Goal: Task Accomplishment & Management: Use online tool/utility

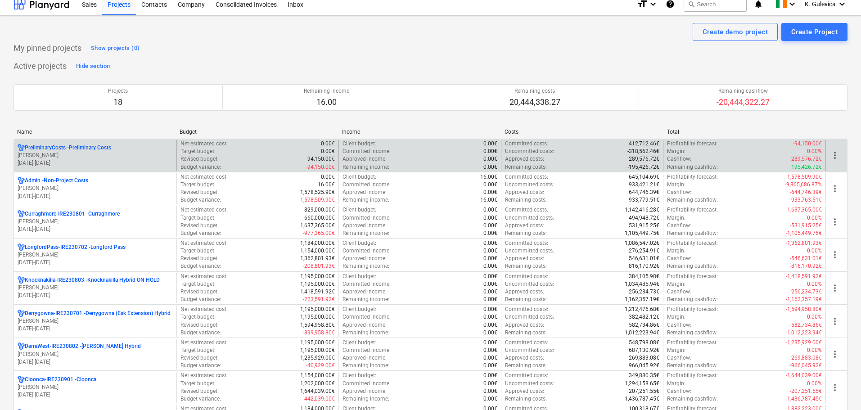
scroll to position [135, 0]
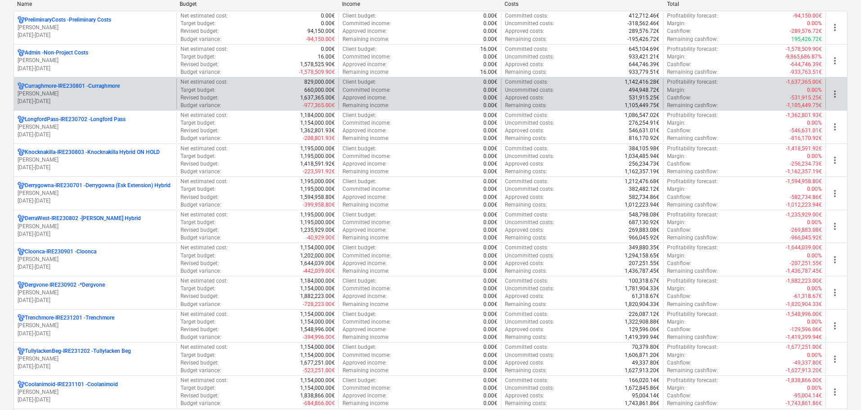
click at [69, 94] on p "[PERSON_NAME]" at bounding box center [95, 94] width 155 height 8
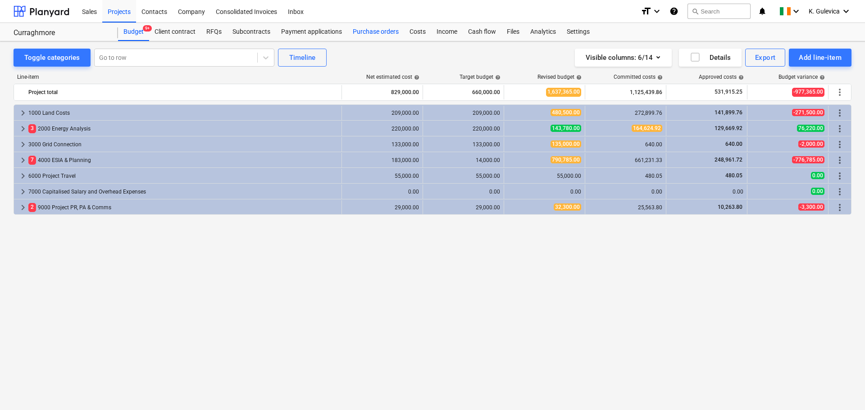
click at [359, 33] on div "Purchase orders" at bounding box center [375, 32] width 57 height 18
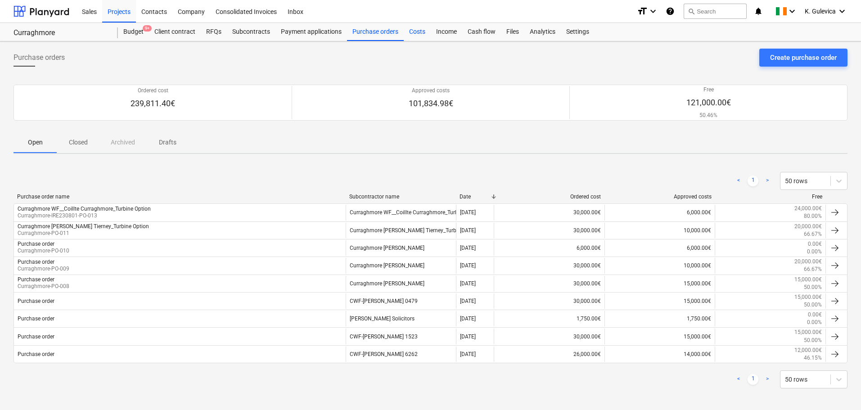
click at [415, 33] on div "Costs" at bounding box center [417, 32] width 27 height 18
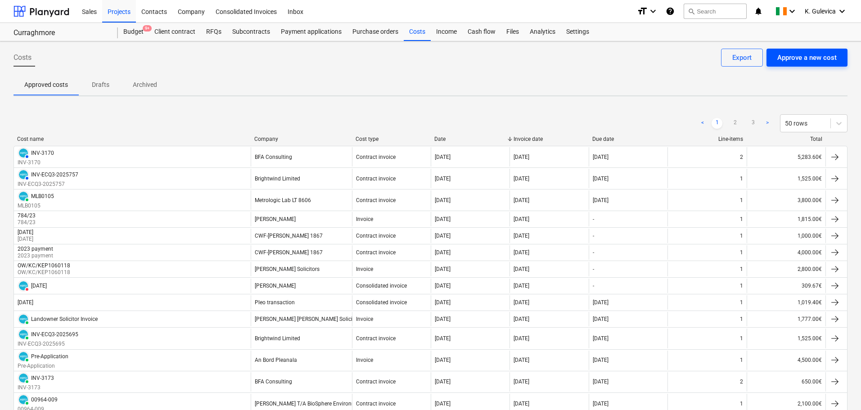
click at [802, 56] on div "Approve a new cost" at bounding box center [807, 58] width 59 height 12
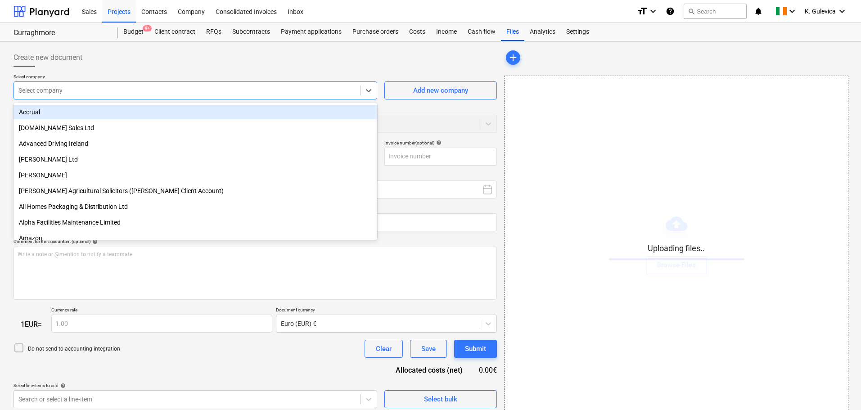
click at [193, 90] on div at bounding box center [186, 90] width 337 height 9
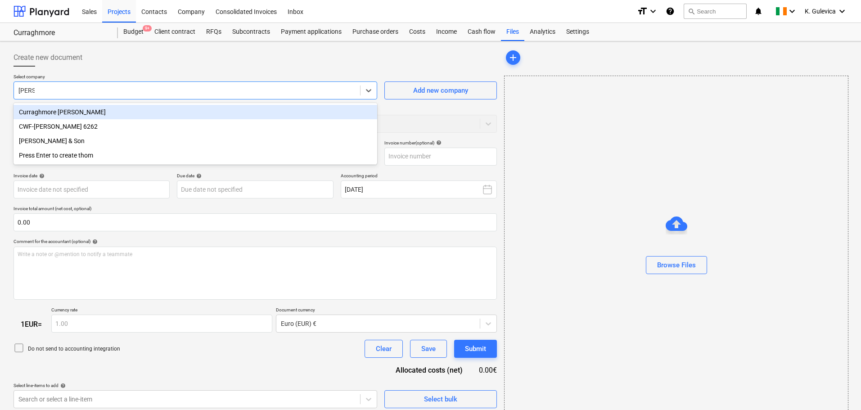
type input "thoma"
type input "Curraghmore_WF__Thomas_Gerard_Tennyson_Turbine_Option.pdf"
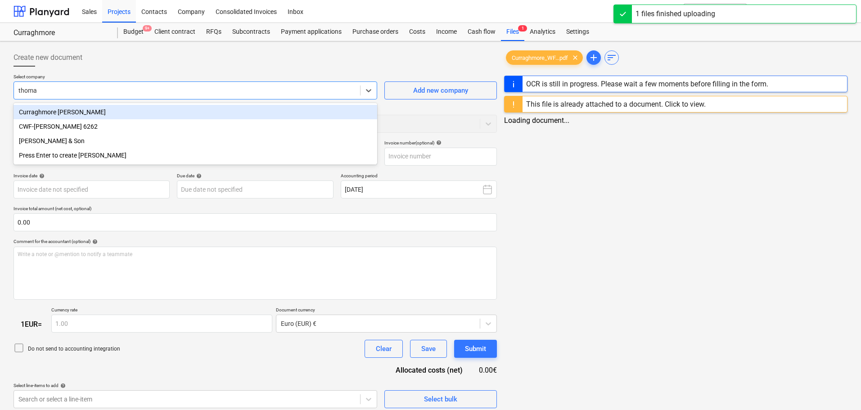
type input "[PERSON_NAME]"
drag, startPoint x: 101, startPoint y: 112, endPoint x: 106, endPoint y: 112, distance: 5.0
click at [101, 112] on div "Curraghmore [PERSON_NAME]" at bounding box center [196, 112] width 364 height 14
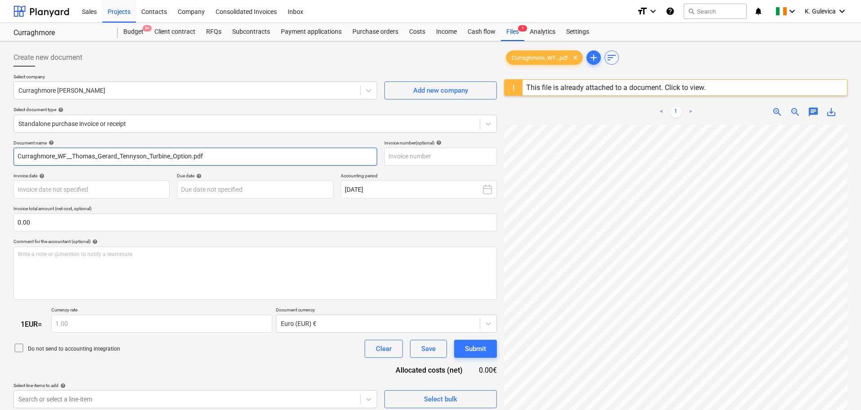
drag, startPoint x: 256, startPoint y: 159, endPoint x: -92, endPoint y: 149, distance: 348.7
click at [0, 149] on html "Sales Projects Contacts Company Consolidated Invoices Inbox format_size keyboar…" at bounding box center [430, 205] width 861 height 410
paste input "[PERSON_NAME]"
drag, startPoint x: 124, startPoint y: 156, endPoint x: 22, endPoint y: 155, distance: 102.2
click at [18, 155] on input "[PERSON_NAME] 2nd of 5" at bounding box center [196, 157] width 364 height 18
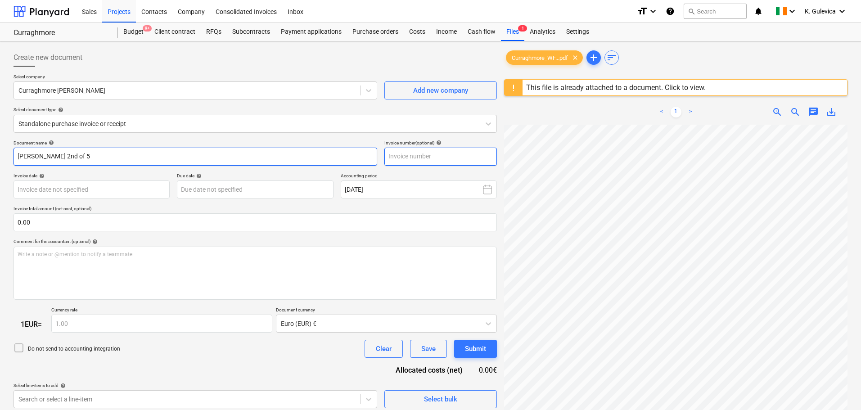
type input "[PERSON_NAME] 2nd of 5"
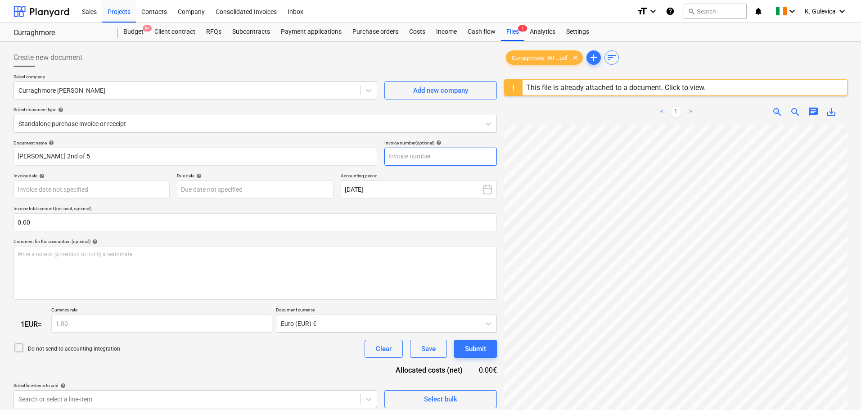
click at [424, 158] on input "text" at bounding box center [441, 157] width 113 height 18
paste input "[PERSON_NAME] 2nd of 5"
type input "[PERSON_NAME] 2nd of 5"
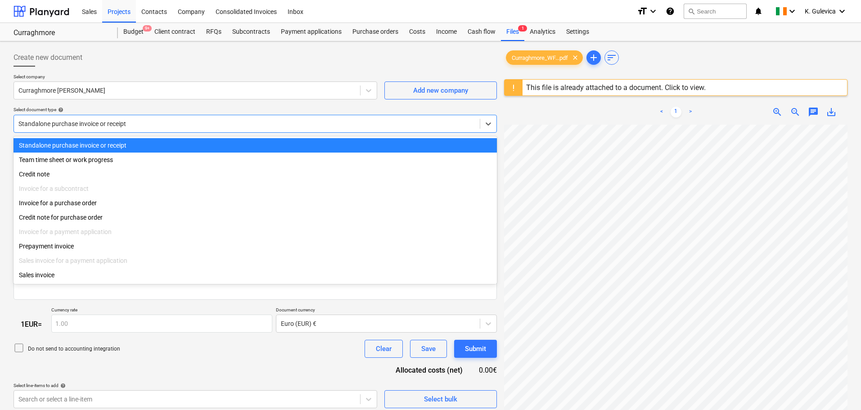
click at [131, 120] on div at bounding box center [246, 123] width 457 height 9
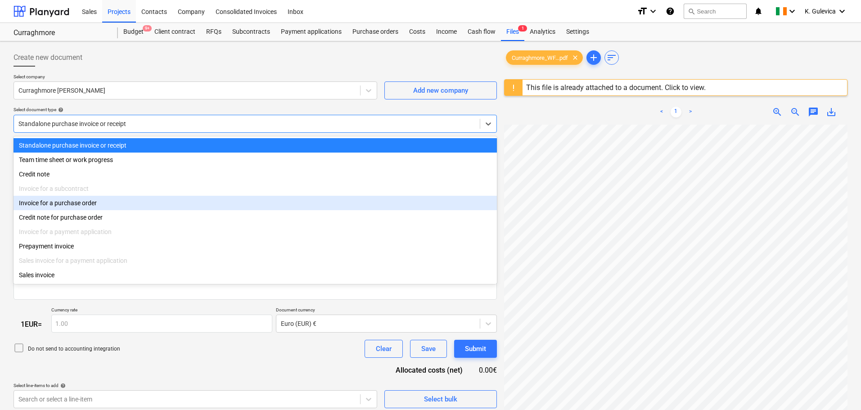
click at [84, 204] on div "Invoice for a purchase order" at bounding box center [256, 203] width 484 height 14
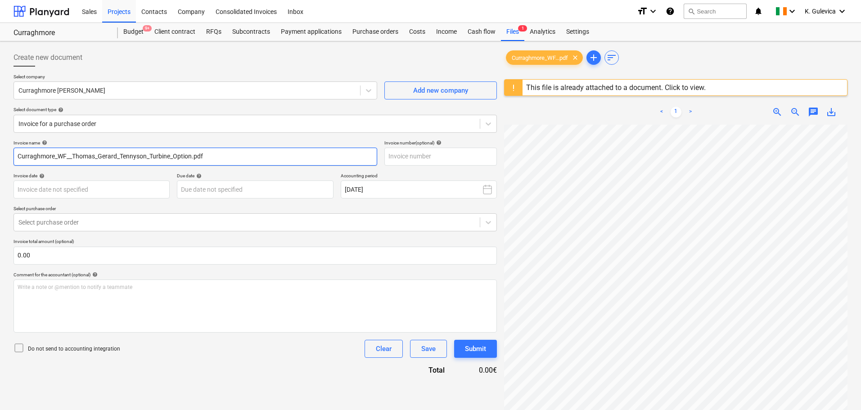
drag, startPoint x: 113, startPoint y: 141, endPoint x: 28, endPoint y: 150, distance: 85.1
click at [0, 142] on html "Sales Projects Contacts Company Consolidated Invoices Inbox format_size keyboar…" at bounding box center [430, 205] width 861 height 410
paste input "[PERSON_NAME] 2nd of 5"
type input "[PERSON_NAME] 2nd of 5"
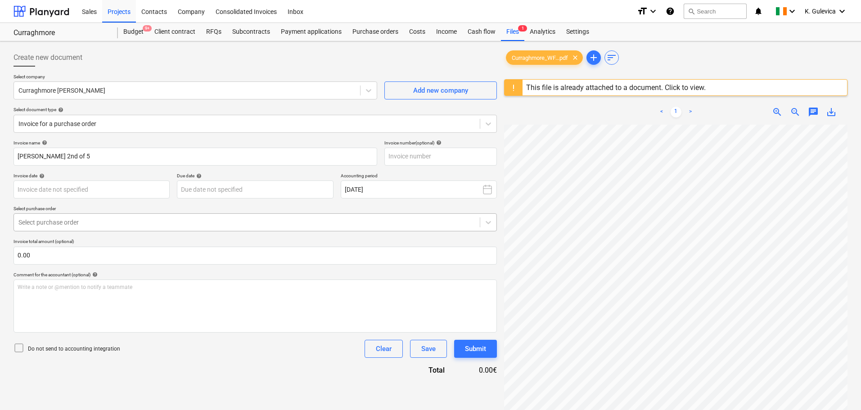
click at [230, 222] on div at bounding box center [246, 222] width 457 height 9
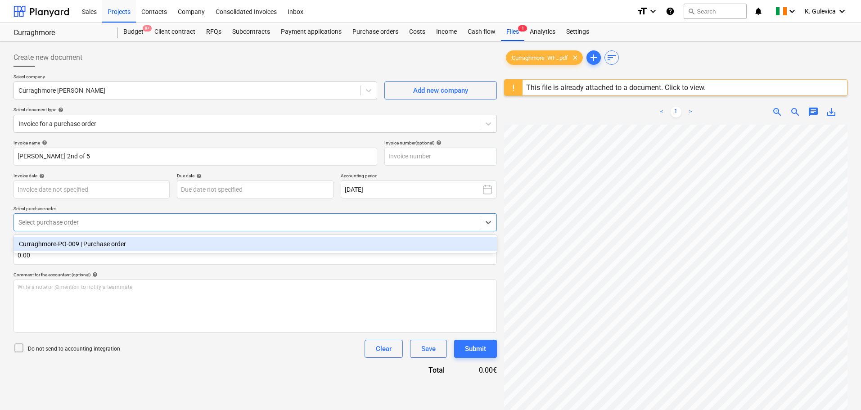
click at [174, 246] on div "Curraghmore-PO-009 | Purchase order" at bounding box center [256, 244] width 484 height 14
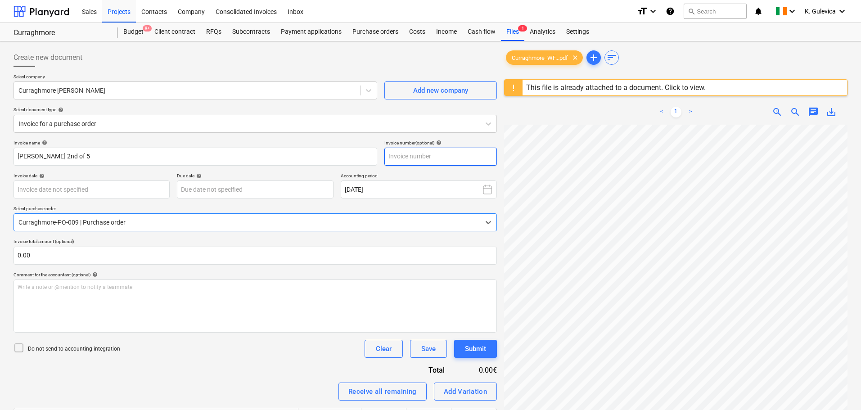
click at [405, 159] on input "text" at bounding box center [441, 157] width 113 height 18
paste input "[PERSON_NAME] 2nd of 5"
type input "[PERSON_NAME] 2nd of 5"
click at [88, 190] on body "Sales Projects Contacts Company Consolidated Invoices Inbox format_size keyboar…" at bounding box center [430, 205] width 861 height 410
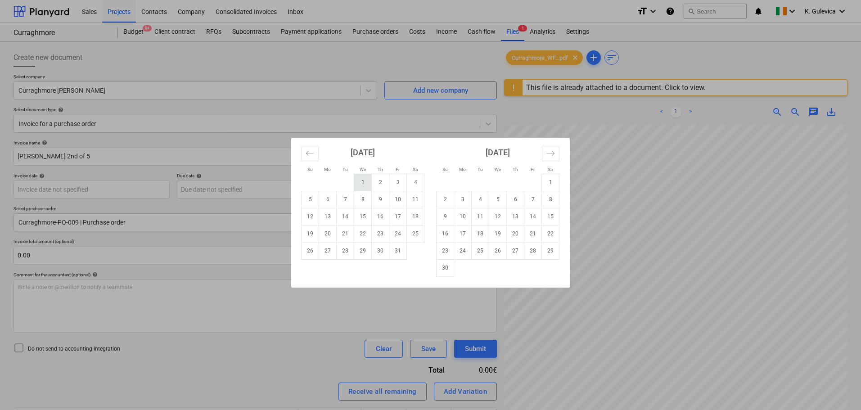
click at [358, 182] on td "1" at bounding box center [363, 182] width 18 height 17
type input "[DATE]"
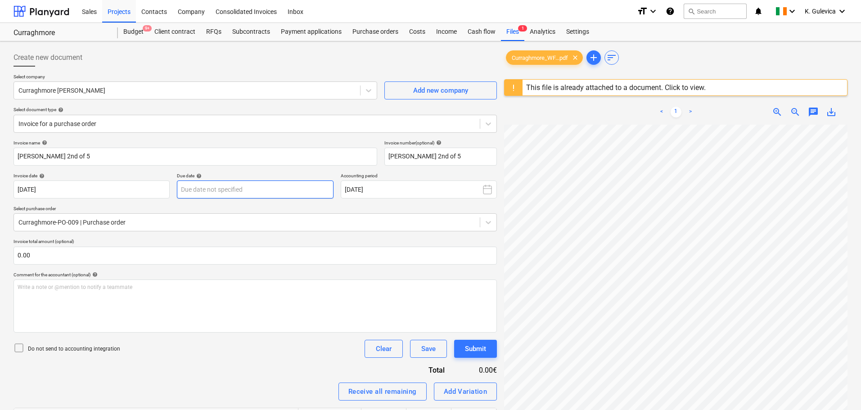
click at [199, 185] on body "Sales Projects Contacts Company Consolidated Invoices Inbox format_size keyboar…" at bounding box center [430, 205] width 861 height 410
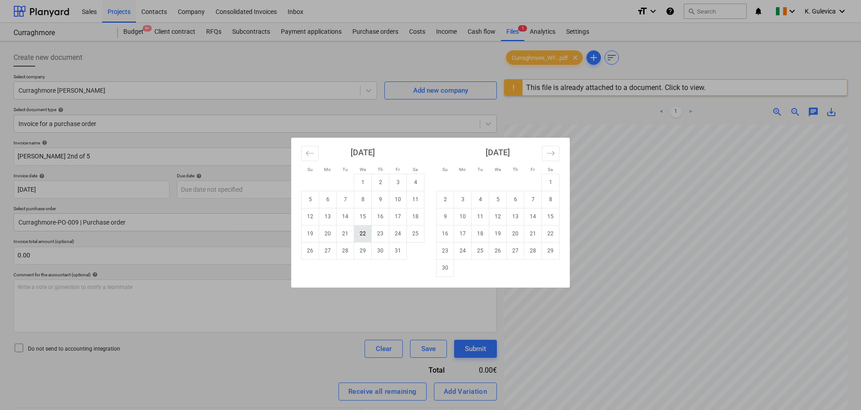
click at [368, 230] on td "22" at bounding box center [363, 233] width 18 height 17
type input "[DATE]"
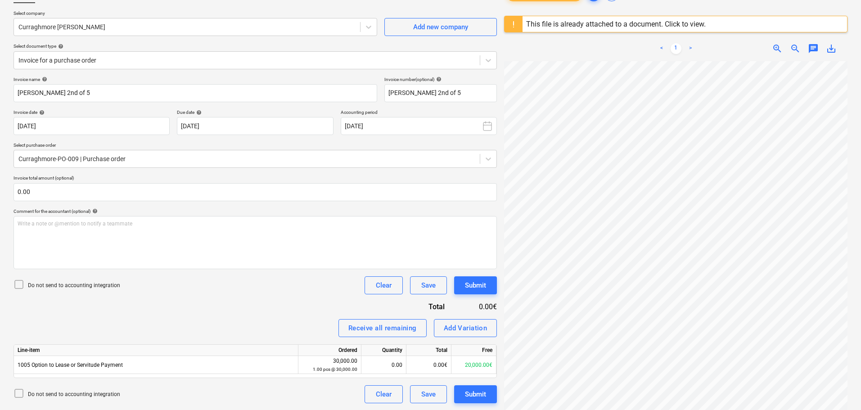
scroll to position [107, 0]
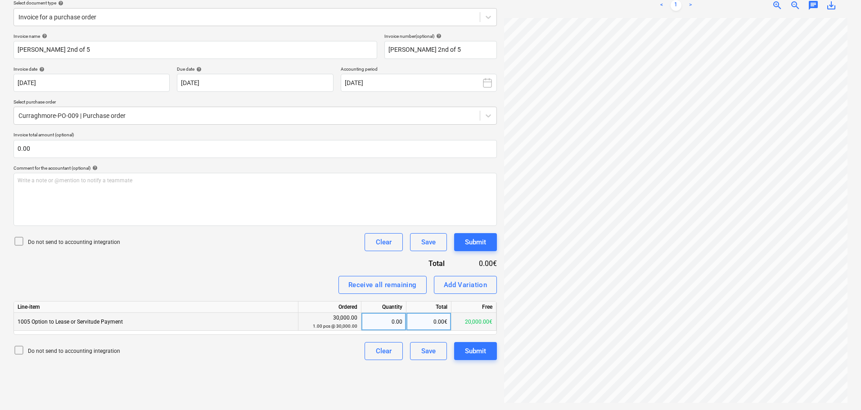
click at [389, 321] on div "0.00" at bounding box center [383, 322] width 37 height 18
type input "5000"
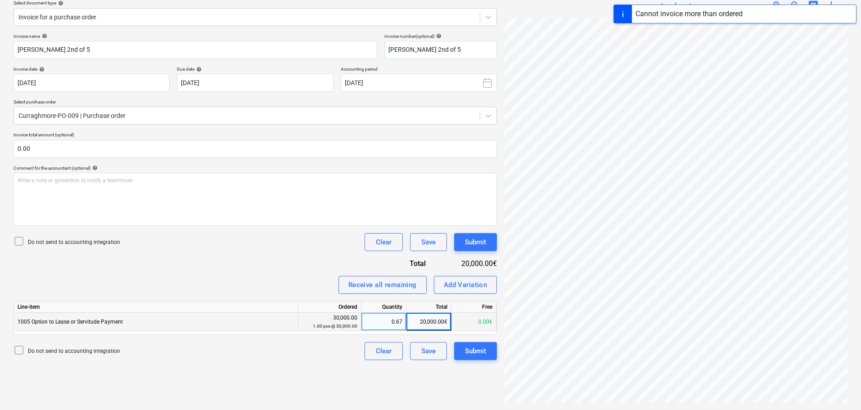
click at [387, 315] on div "0.67" at bounding box center [383, 322] width 37 height 18
click at [437, 322] on div "0.00€" at bounding box center [429, 322] width 45 height 18
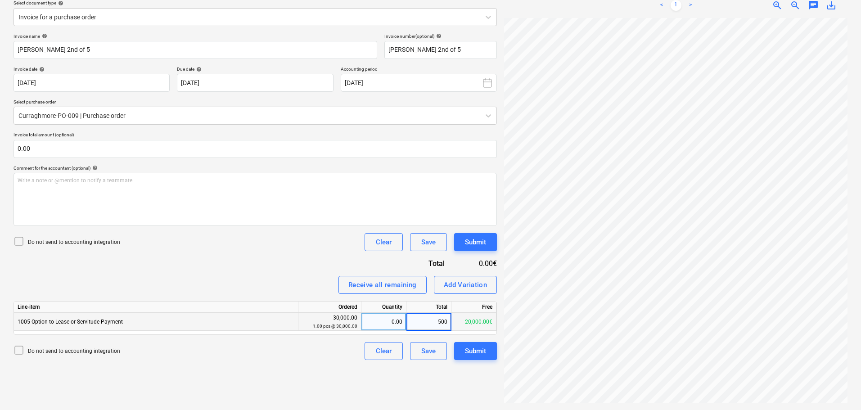
type input "5000"
click at [471, 352] on div "Submit" at bounding box center [475, 351] width 21 height 12
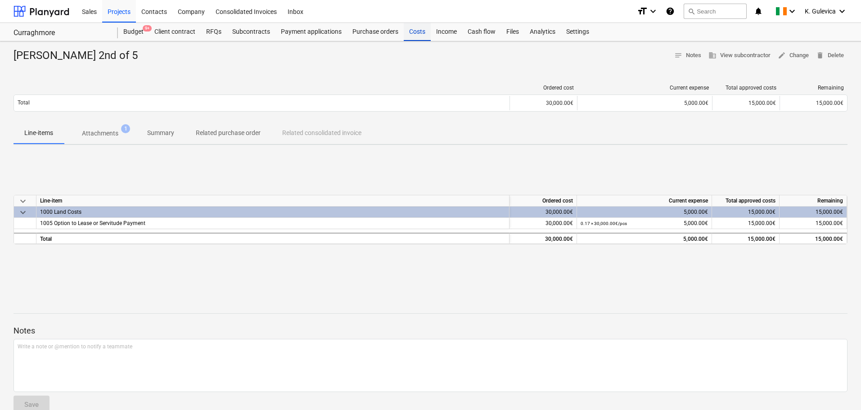
click at [413, 34] on div "Costs" at bounding box center [417, 32] width 27 height 18
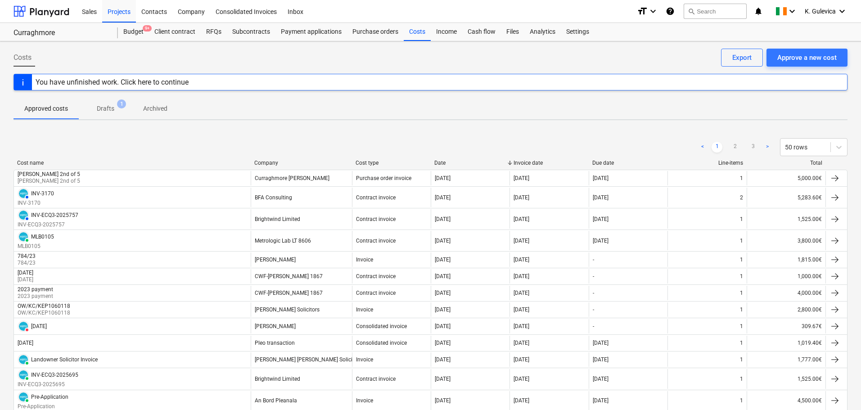
drag, startPoint x: 417, startPoint y: 32, endPoint x: 398, endPoint y: 99, distance: 69.2
click at [417, 32] on div "Costs" at bounding box center [417, 32] width 27 height 18
click at [109, 105] on p "Drafts" at bounding box center [106, 108] width 18 height 9
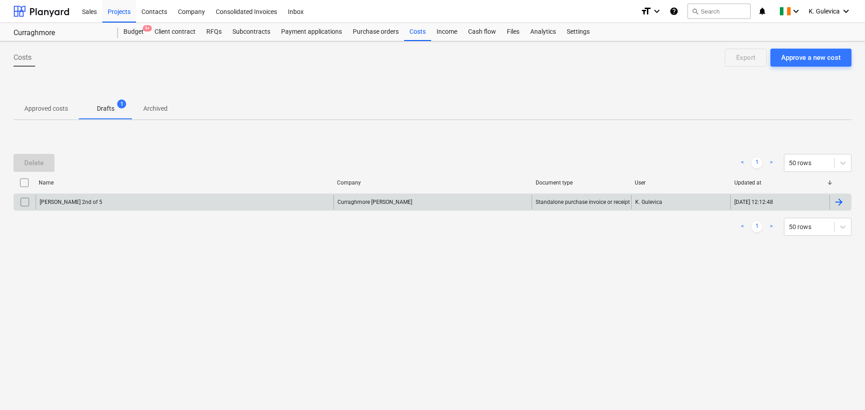
click at [25, 203] on input "checkbox" at bounding box center [25, 202] width 14 height 14
click at [42, 162] on div "Delete" at bounding box center [33, 163] width 19 height 12
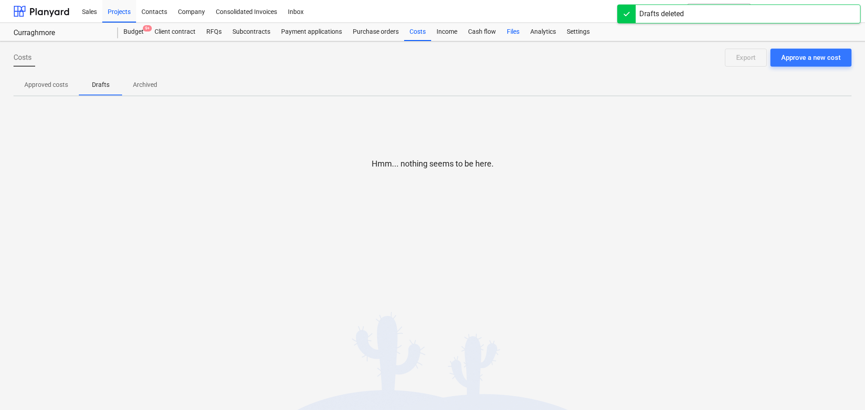
click at [513, 34] on div "Files" at bounding box center [512, 32] width 23 height 18
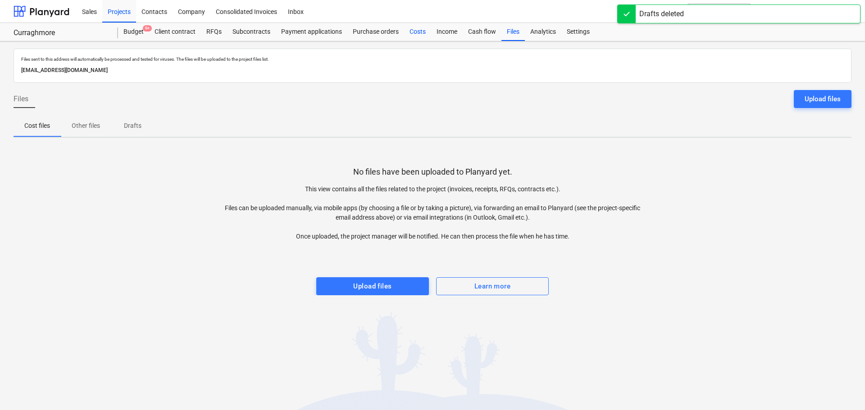
click at [412, 33] on div "Costs" at bounding box center [417, 32] width 27 height 18
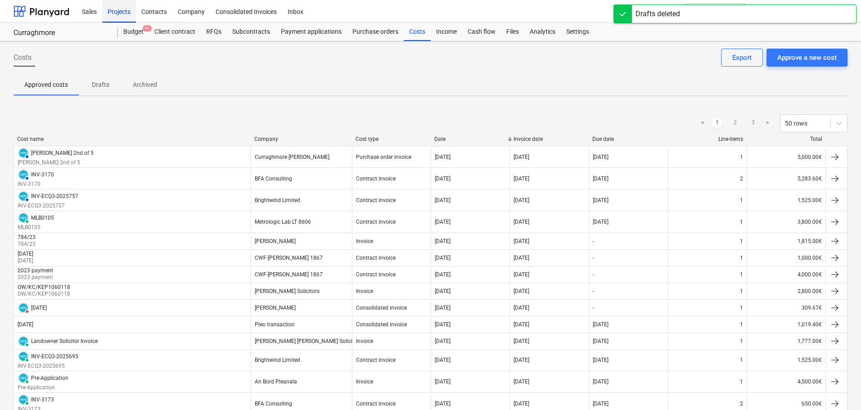
click at [116, 10] on div "Projects" at bounding box center [119, 11] width 34 height 23
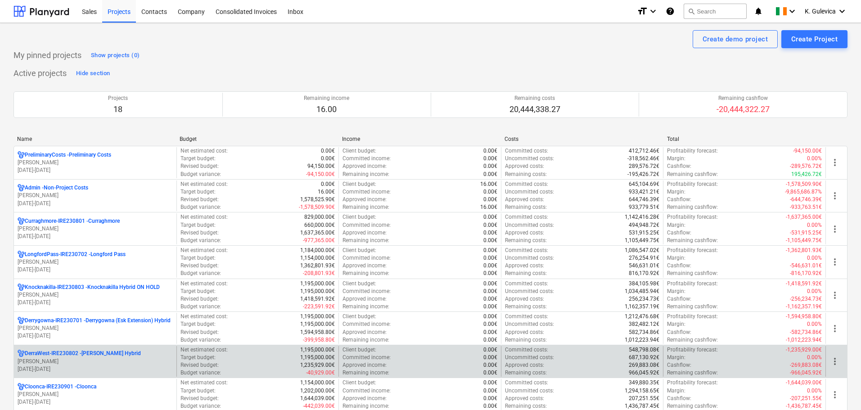
click at [78, 354] on p "DerraWest-IRE230802 - [PERSON_NAME] Hybrid" at bounding box center [83, 354] width 116 height 8
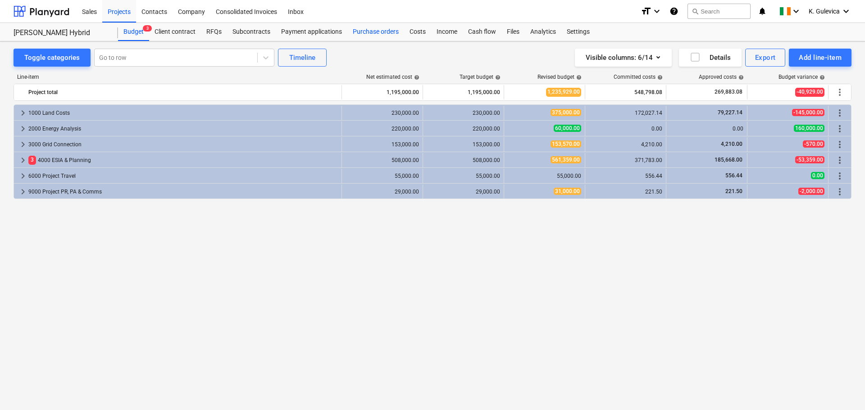
click at [360, 32] on div "Purchase orders" at bounding box center [375, 32] width 57 height 18
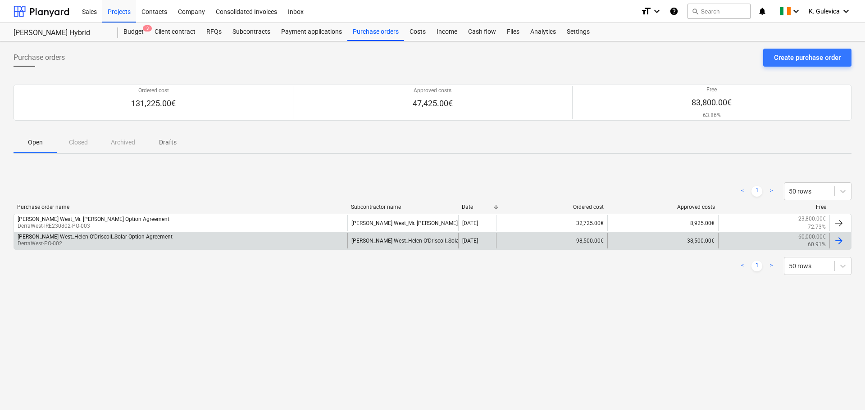
click at [112, 236] on div "[PERSON_NAME] West_Helen O'Driscoll_Solar Option Agreement" at bounding box center [95, 237] width 155 height 6
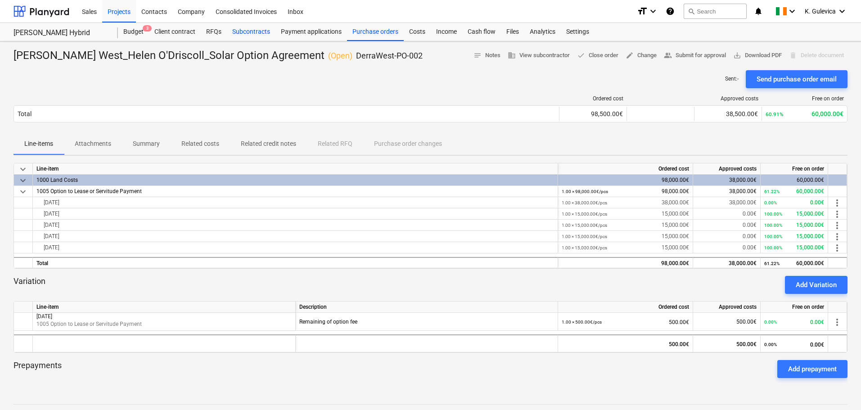
click at [247, 32] on div "Subcontracts" at bounding box center [251, 32] width 49 height 18
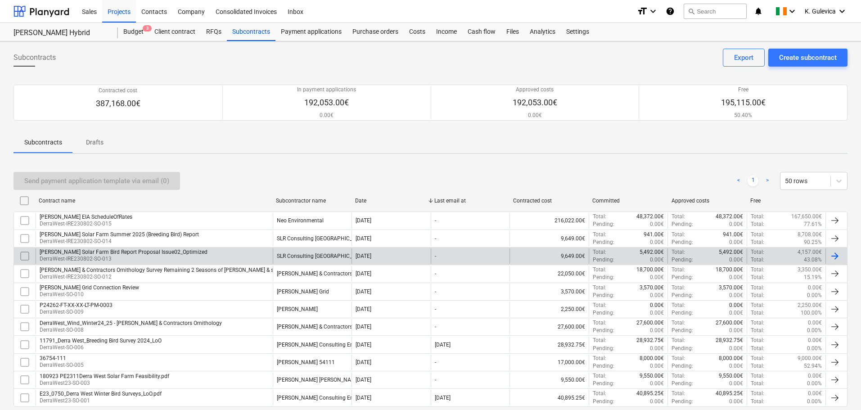
scroll to position [47, 0]
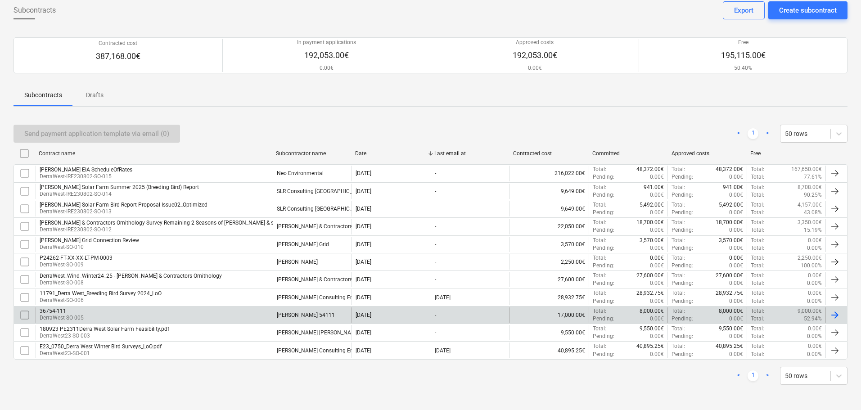
click at [214, 316] on div "36754-111 DerraWest-SO-005" at bounding box center [154, 315] width 237 height 15
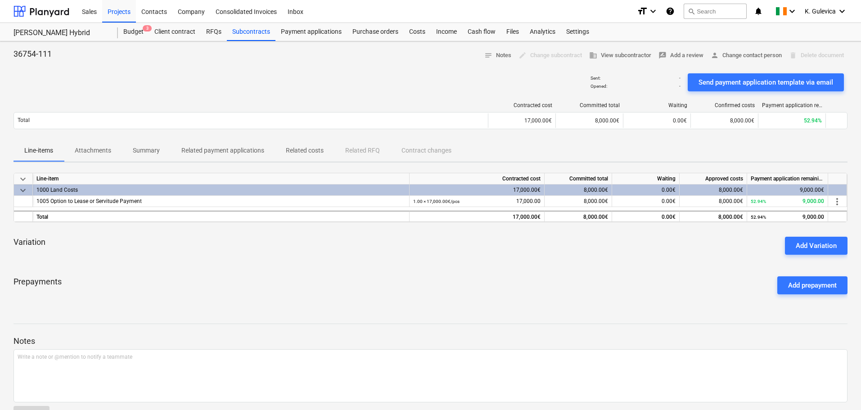
click at [305, 150] on p "Related costs" at bounding box center [305, 150] width 38 height 9
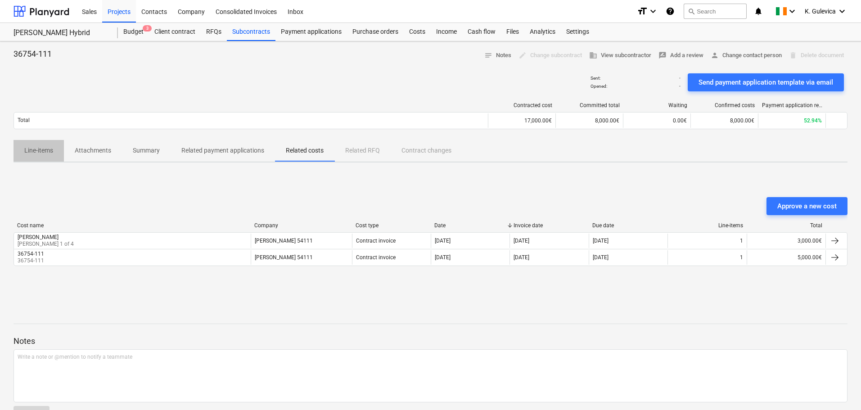
click at [43, 152] on p "Line-items" at bounding box center [38, 150] width 29 height 9
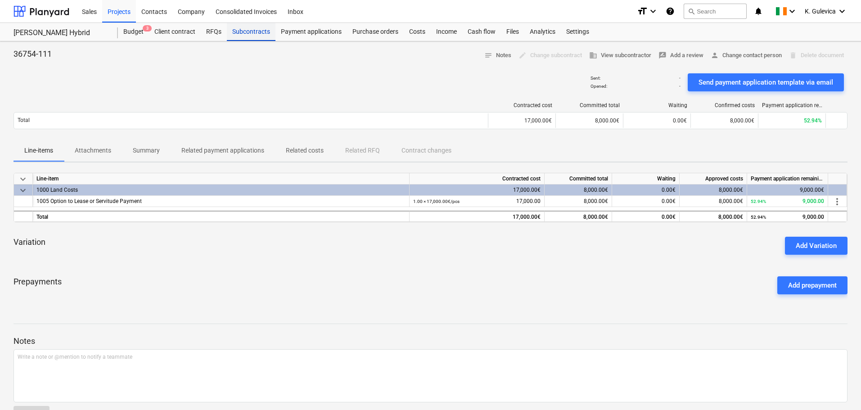
click at [247, 36] on div "Subcontracts" at bounding box center [251, 32] width 49 height 18
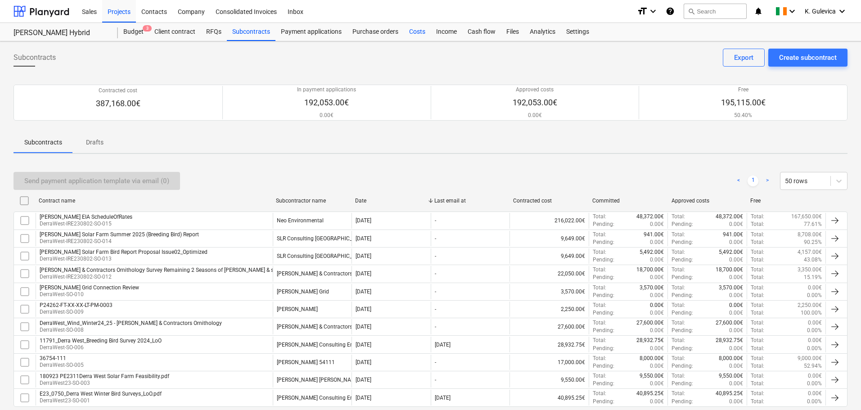
click at [412, 30] on div "Costs" at bounding box center [417, 32] width 27 height 18
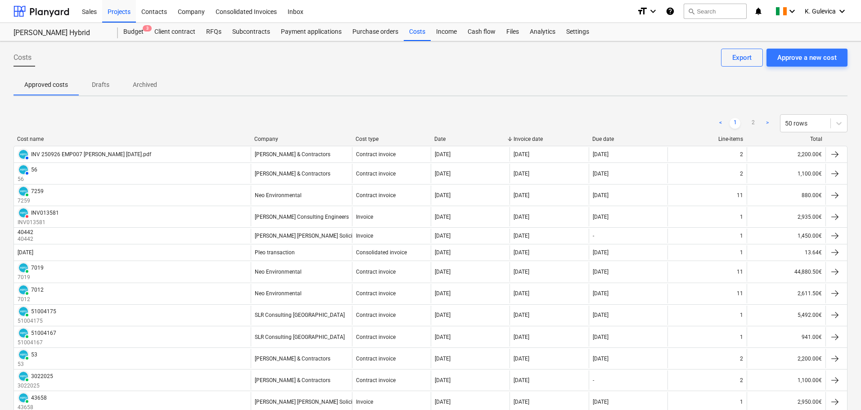
drag, startPoint x: 559, startPoint y: 93, endPoint x: 566, endPoint y: 92, distance: 6.4
click at [559, 93] on div "Approved costs Drafts Archived" at bounding box center [431, 85] width 834 height 22
click at [792, 54] on div "Approve a new cost" at bounding box center [807, 58] width 59 height 12
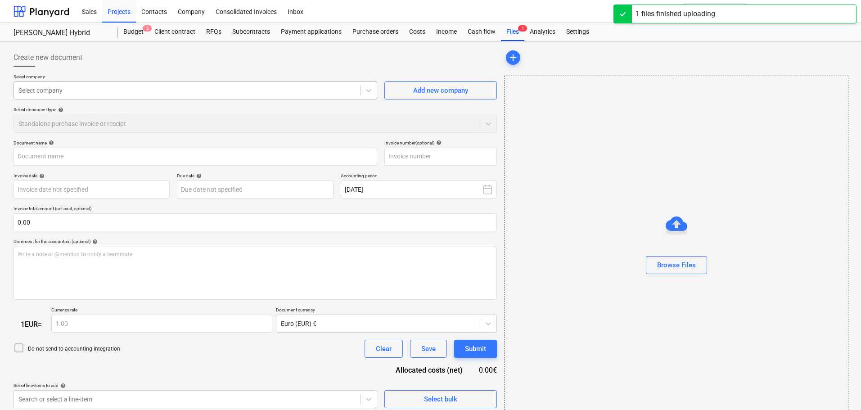
type input "Curraghmore_WF__Thomas_Gerard_Tennyson_Turbine_Option.pdf"
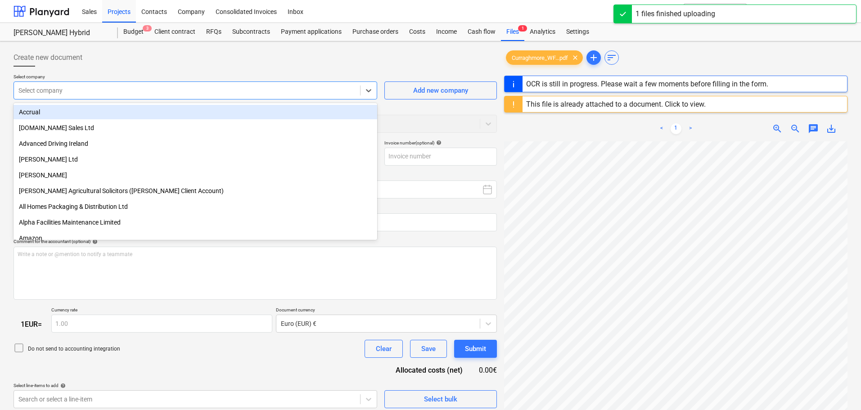
click at [144, 92] on div at bounding box center [186, 90] width 337 height 9
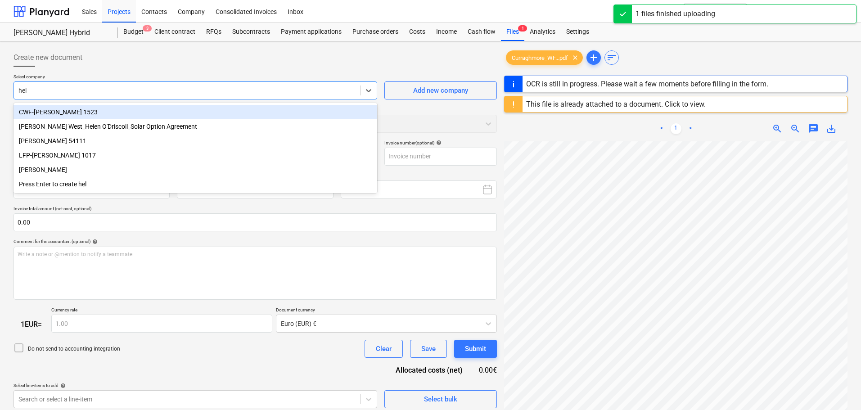
type input "hele"
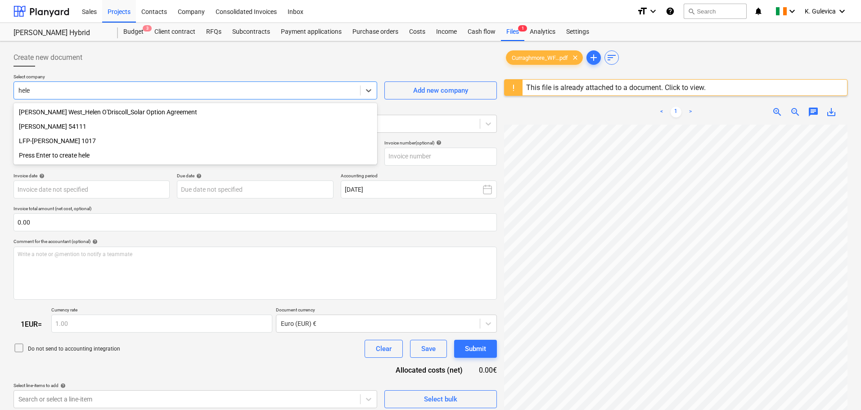
click at [63, 127] on div "[PERSON_NAME] 54111" at bounding box center [196, 126] width 364 height 14
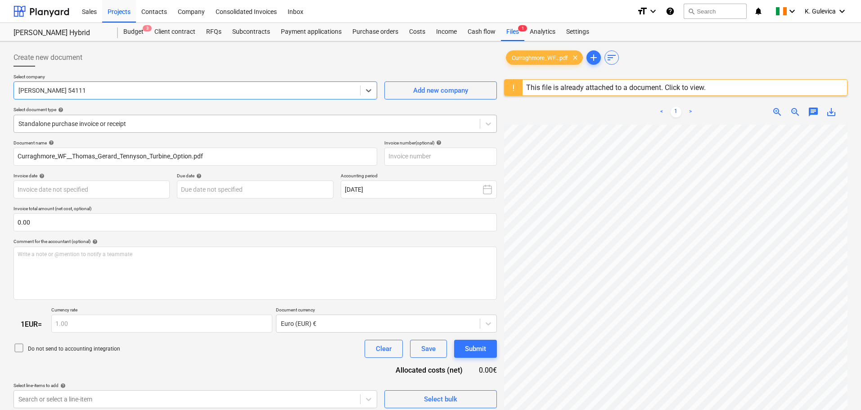
click at [247, 128] on div at bounding box center [246, 123] width 457 height 9
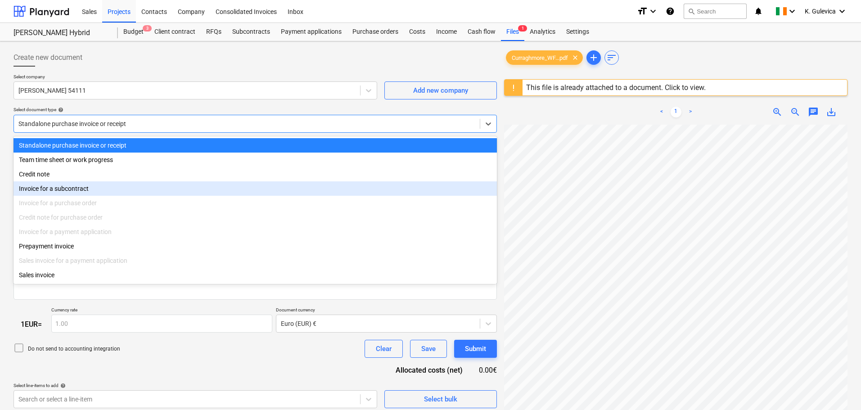
click at [57, 190] on div "Invoice for a subcontract" at bounding box center [256, 188] width 484 height 14
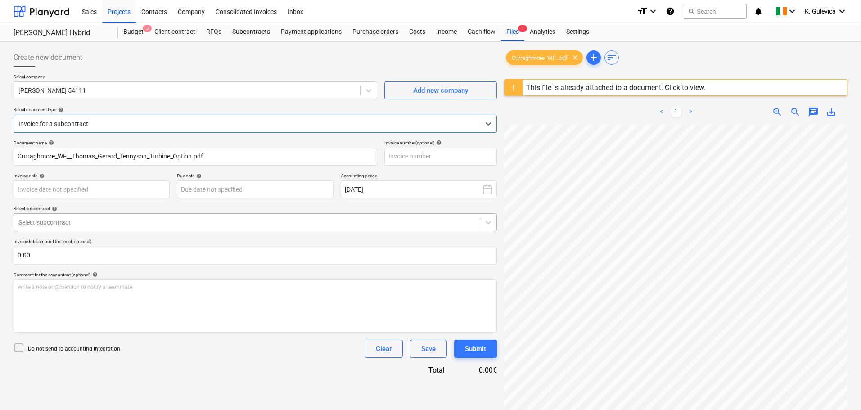
click at [91, 223] on div at bounding box center [246, 222] width 457 height 9
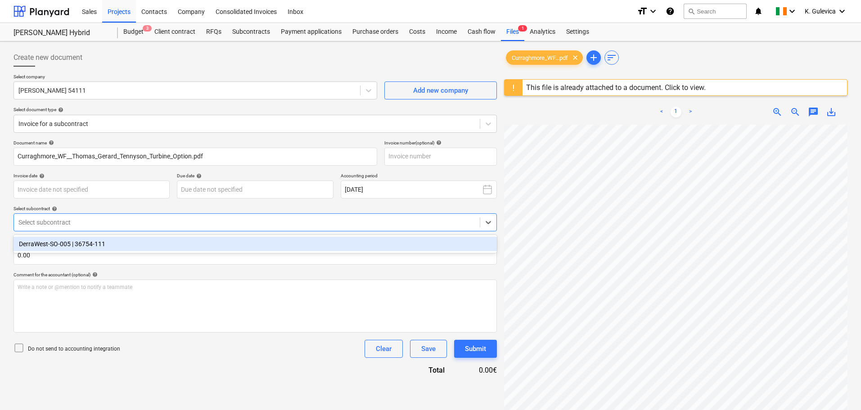
click at [86, 246] on div "DerraWest-SO-005 | 36754-111" at bounding box center [256, 244] width 484 height 14
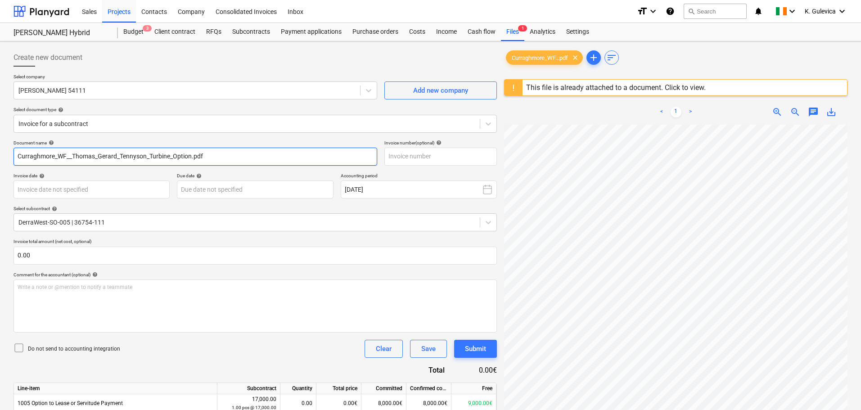
drag, startPoint x: 228, startPoint y: 154, endPoint x: 4, endPoint y: 163, distance: 224.0
click at [0, 167] on html "Sales Projects Contacts Company Consolidated Invoices Inbox format_size keyboar…" at bounding box center [430, 205] width 861 height 410
paste input "[PERSON_NAME] 1 of 4"
click at [67, 154] on input "[PERSON_NAME] 1 of 4" at bounding box center [196, 157] width 364 height 18
drag, startPoint x: 88, startPoint y: 157, endPoint x: -32, endPoint y: 162, distance: 119.9
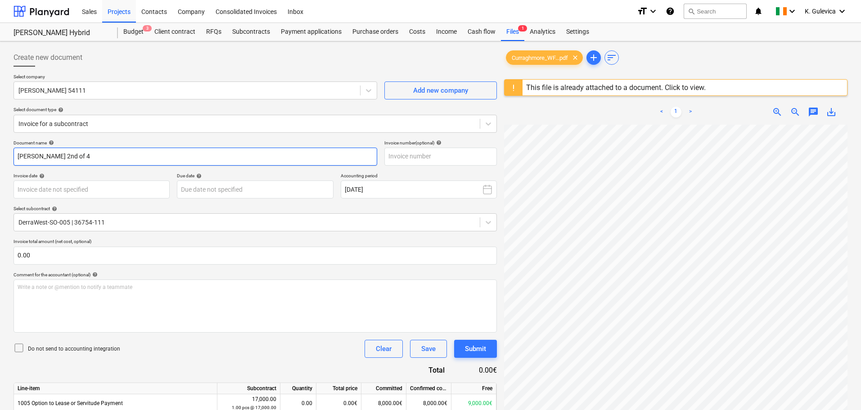
click at [0, 162] on html "Sales Projects Contacts Company Consolidated Invoices Inbox format_size keyboar…" at bounding box center [430, 205] width 861 height 410
type input "[PERSON_NAME] 2nd of 4"
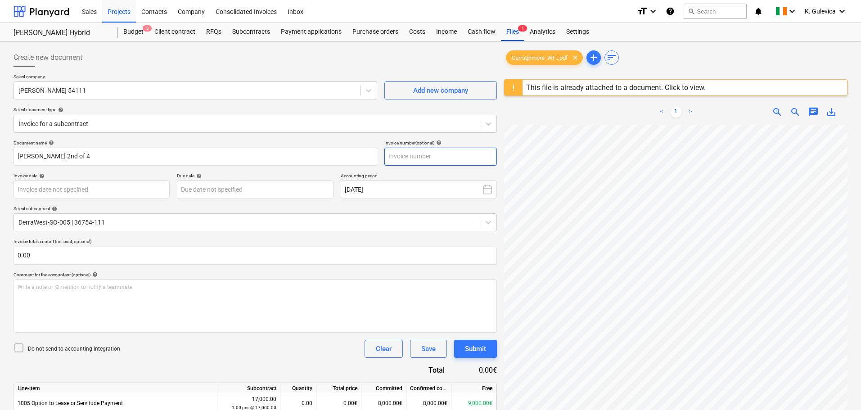
click at [441, 160] on input "text" at bounding box center [441, 157] width 113 height 18
paste input "[PERSON_NAME] 2nd of 4"
type input "[PERSON_NAME] 2nd of 4"
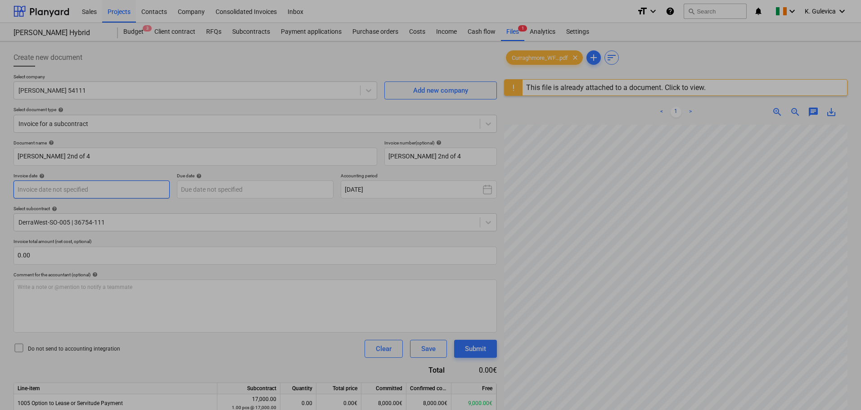
click at [83, 191] on body "Sales Projects Contacts Company Consolidated Invoices Inbox format_size keyboar…" at bounding box center [430, 205] width 861 height 410
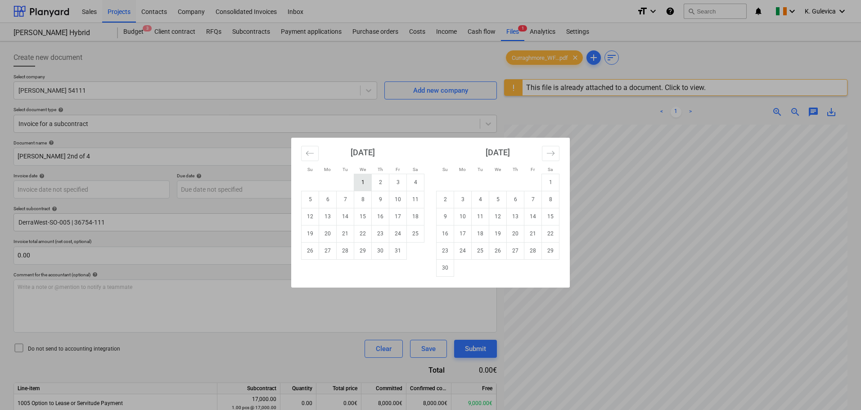
click at [358, 186] on td "1" at bounding box center [363, 182] width 18 height 17
type input "[DATE]"
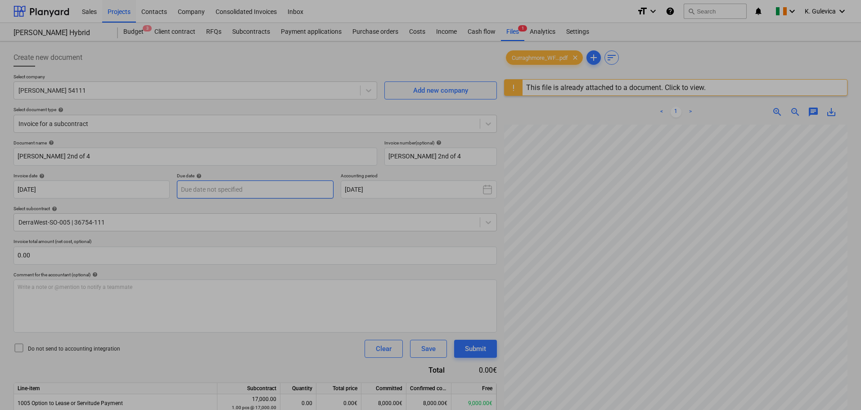
click at [249, 191] on body "Sales Projects Contacts Company Consolidated Invoices Inbox format_size keyboar…" at bounding box center [430, 205] width 861 height 410
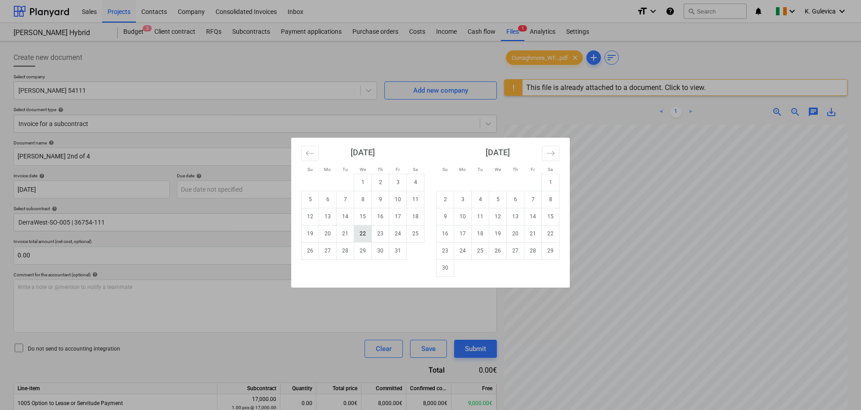
click at [368, 235] on td "22" at bounding box center [363, 233] width 18 height 17
type input "[DATE]"
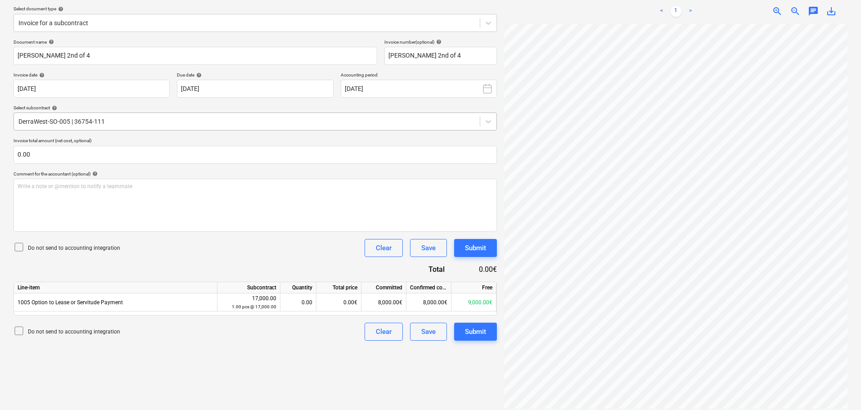
scroll to position [107, 0]
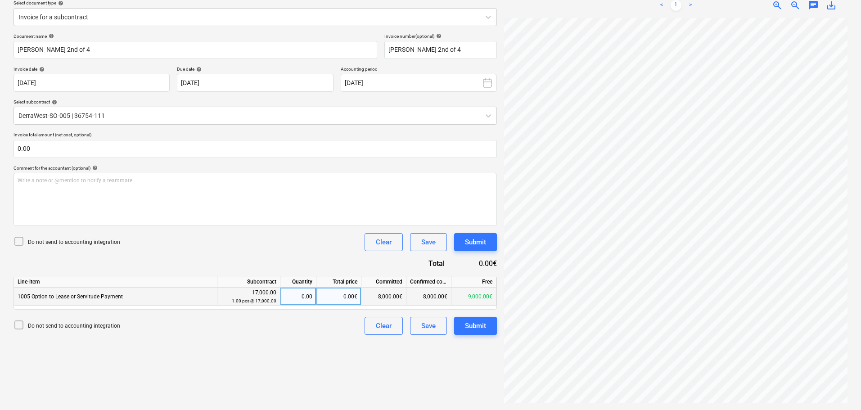
click at [335, 294] on div "0.00€" at bounding box center [339, 297] width 45 height 18
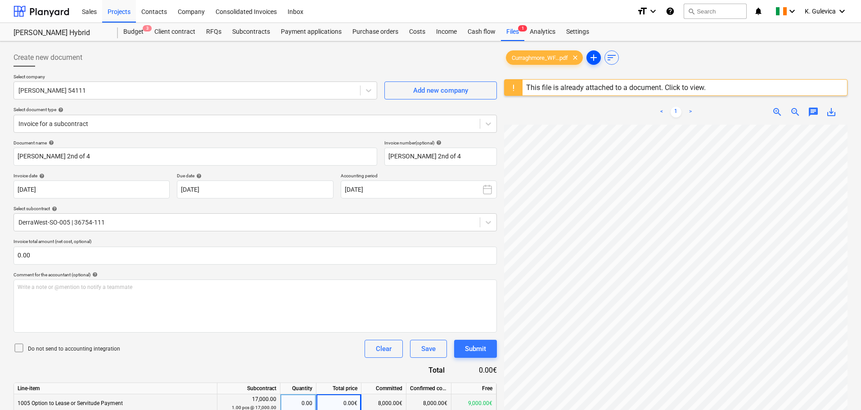
click at [592, 57] on span "add" at bounding box center [594, 57] width 11 height 11
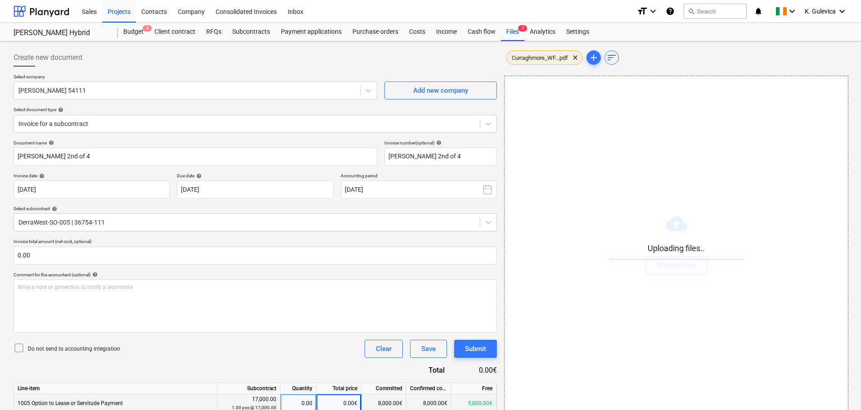
click at [550, 56] on span "Curraghmore_WF...pdf" at bounding box center [540, 57] width 67 height 7
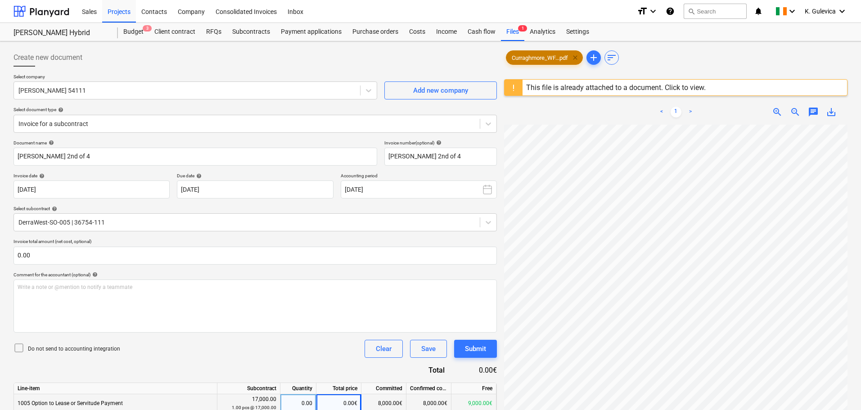
click at [578, 56] on span "clear" at bounding box center [575, 57] width 11 height 11
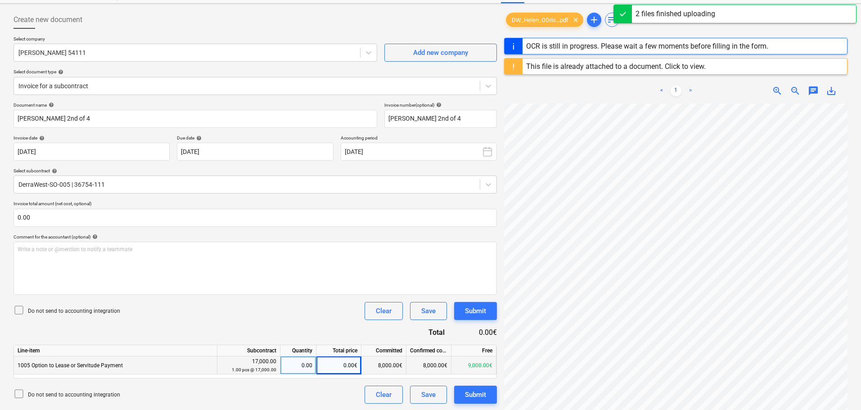
scroll to position [90, 0]
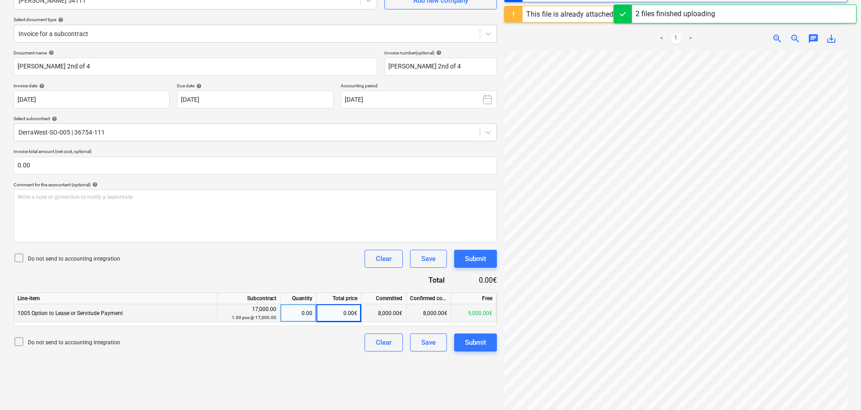
click at [337, 313] on div "0.00€" at bounding box center [339, 313] width 45 height 18
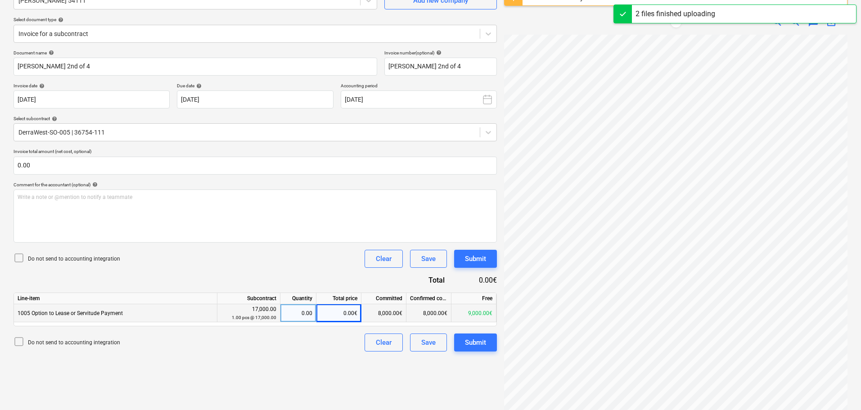
click at [333, 310] on div "0.00€" at bounding box center [339, 313] width 45 height 18
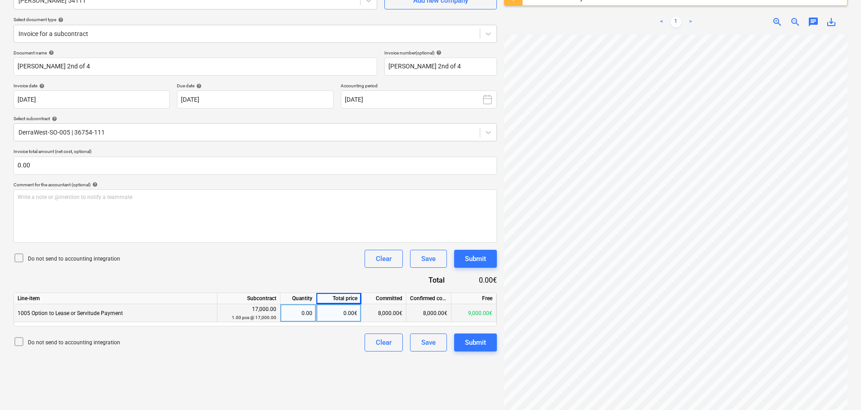
click at [351, 313] on div "0.00€" at bounding box center [339, 313] width 45 height 18
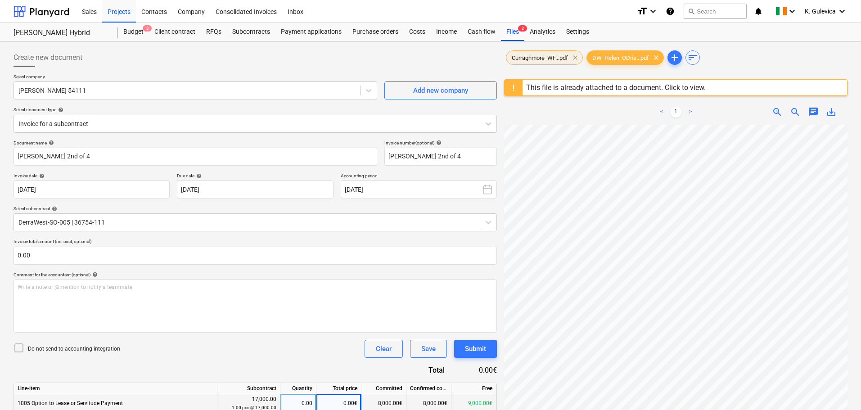
click at [579, 57] on span "clear" at bounding box center [575, 57] width 11 height 11
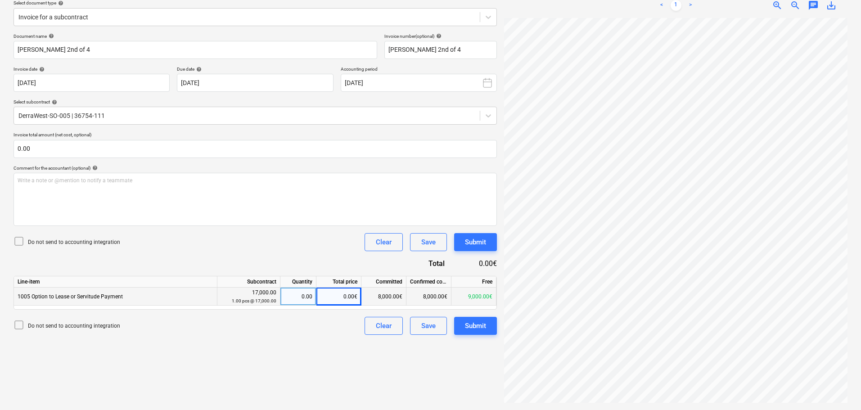
click at [340, 296] on div "0.00€" at bounding box center [339, 297] width 45 height 18
type input "3000"
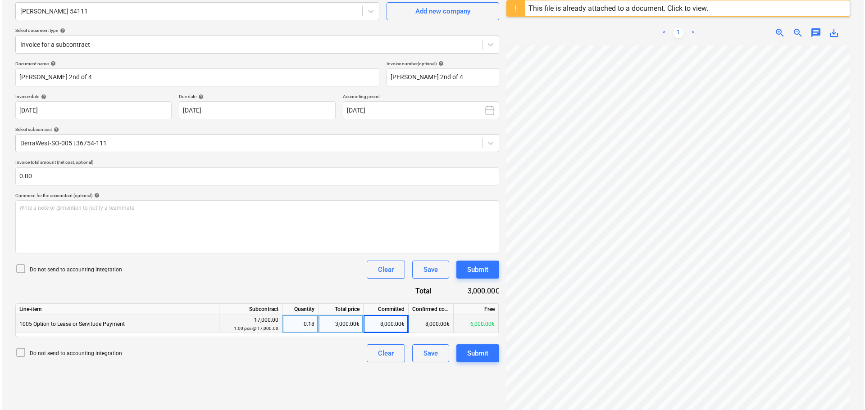
scroll to position [90, 0]
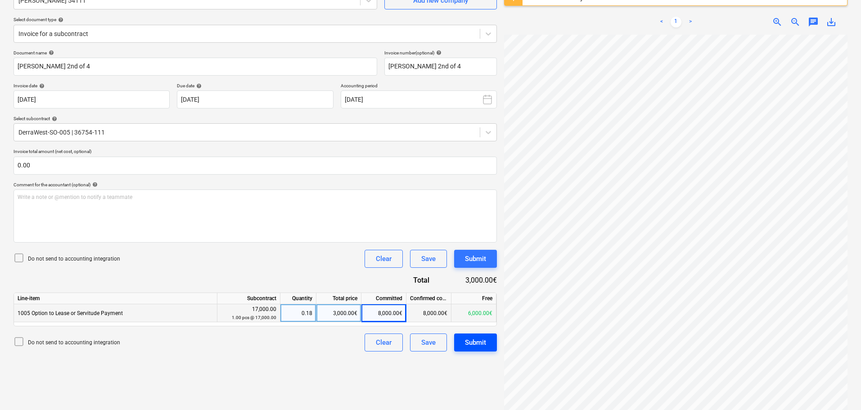
click at [476, 344] on div "Submit" at bounding box center [475, 343] width 21 height 12
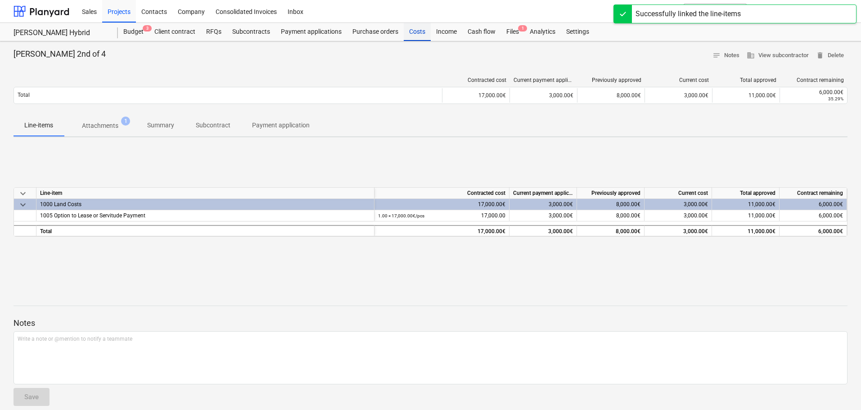
click at [413, 35] on div "Costs" at bounding box center [417, 32] width 27 height 18
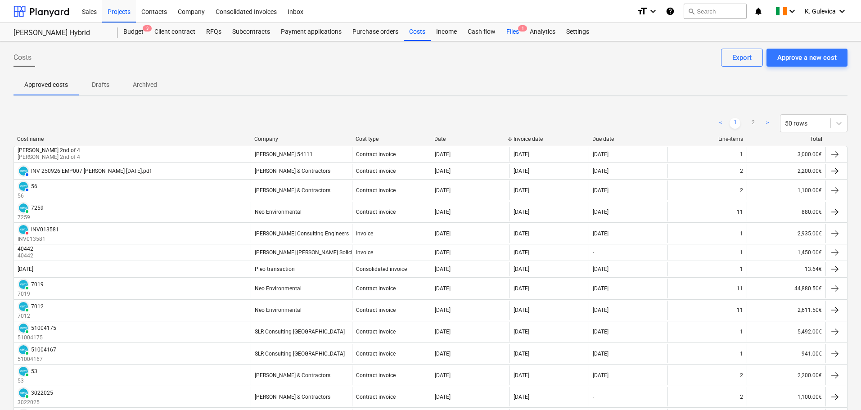
click at [517, 36] on div "Files 1" at bounding box center [512, 32] width 23 height 18
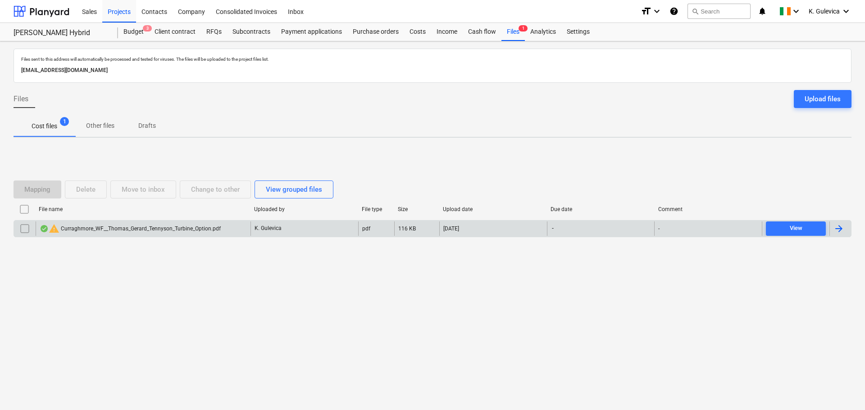
click at [25, 232] on input "checkbox" at bounding box center [25, 229] width 14 height 14
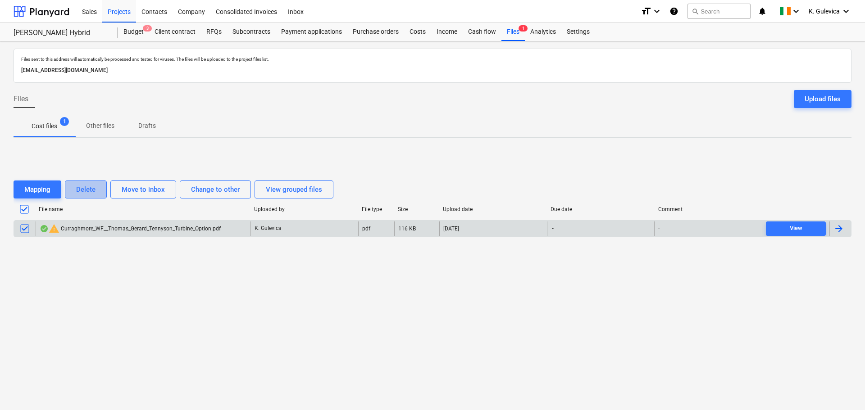
click at [81, 190] on div "Delete" at bounding box center [85, 190] width 19 height 12
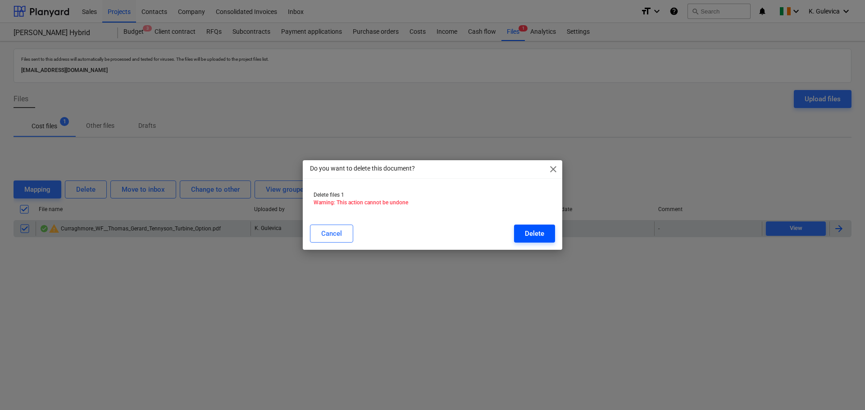
click at [543, 233] on div "Delete" at bounding box center [534, 234] width 19 height 12
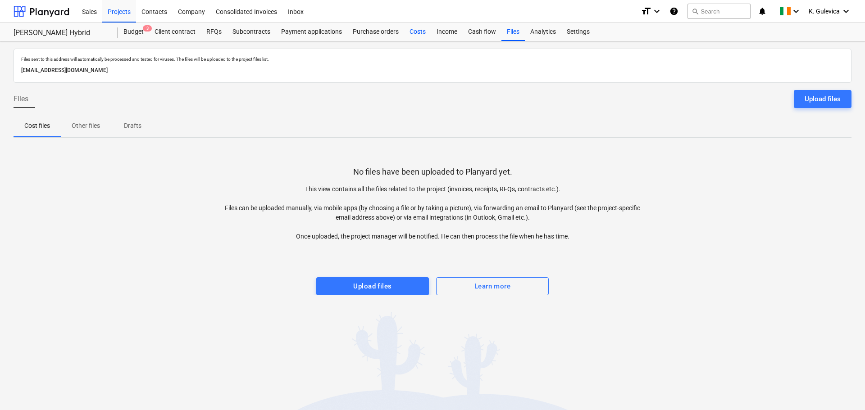
click at [413, 31] on div "Costs" at bounding box center [417, 32] width 27 height 18
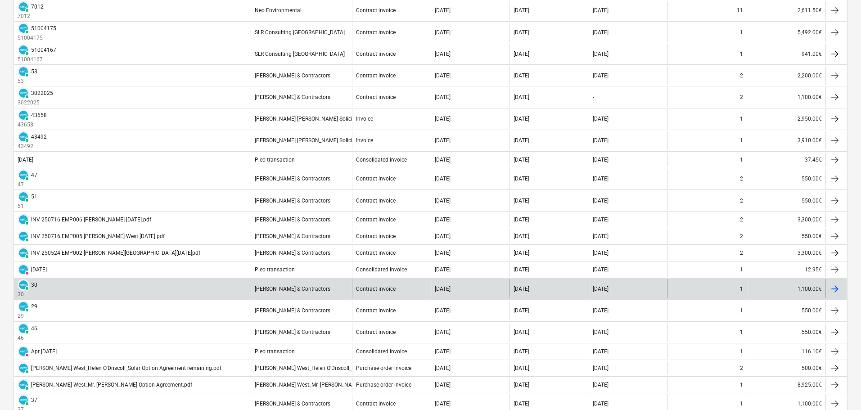
scroll to position [315, 0]
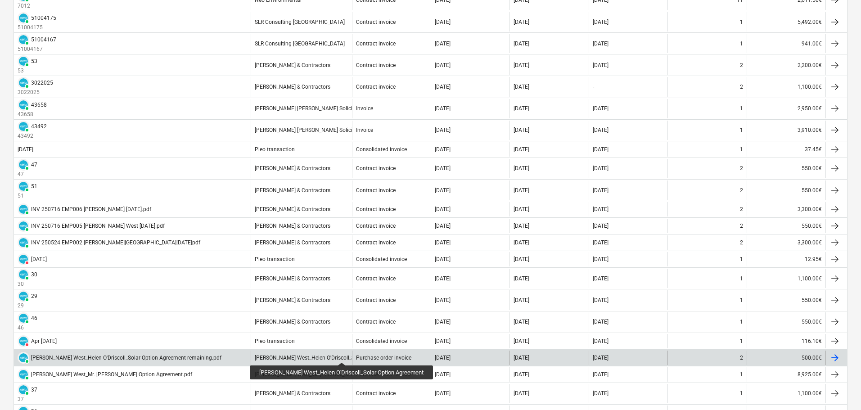
click at [328, 355] on div "[PERSON_NAME] West_Helen O'Driscoll_Solar Option Agreement" at bounding box center [332, 358] width 155 height 6
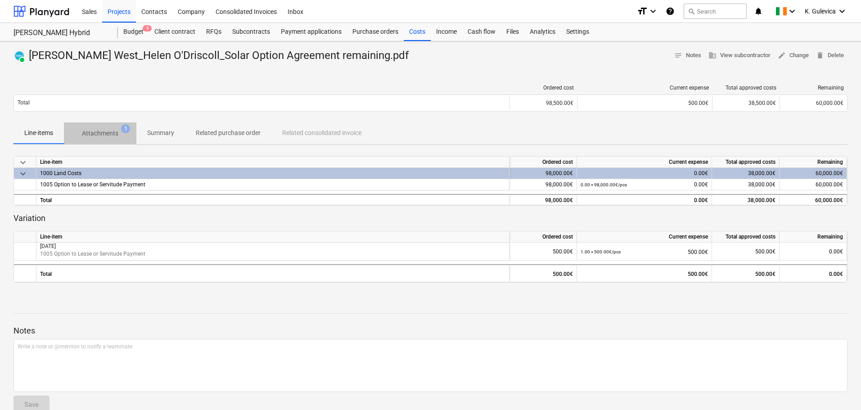
click at [96, 134] on p "Attachments" at bounding box center [100, 133] width 36 height 9
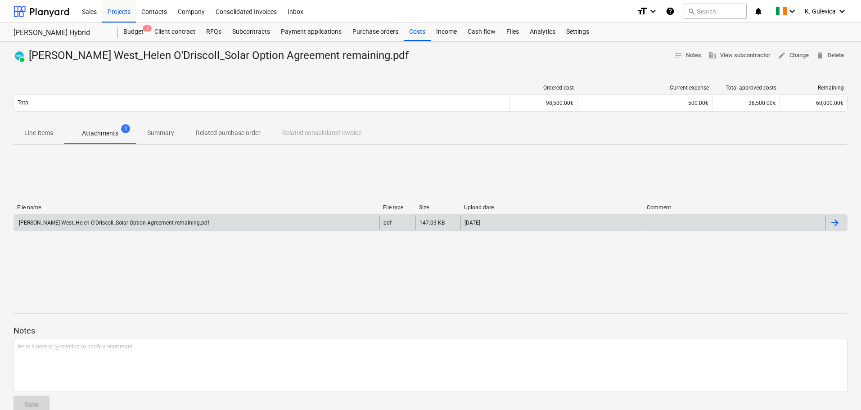
click at [128, 227] on div "[PERSON_NAME] West_Helen O'Driscoll_Solar Option Agreement remaining.pdf" at bounding box center [197, 223] width 366 height 14
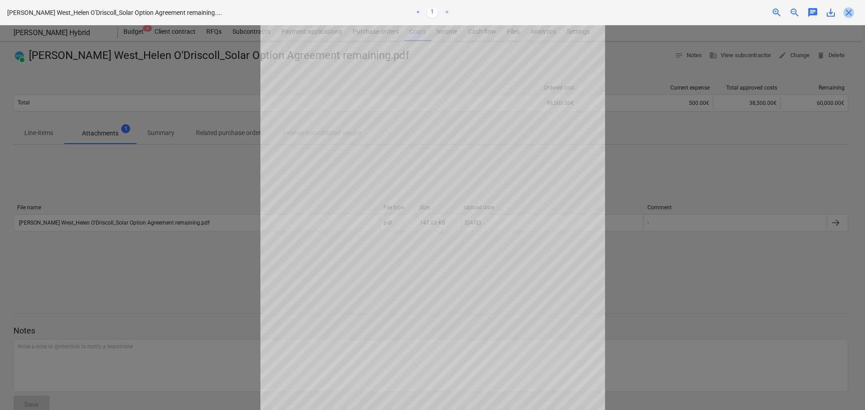
click at [848, 12] on span "close" at bounding box center [848, 12] width 11 height 11
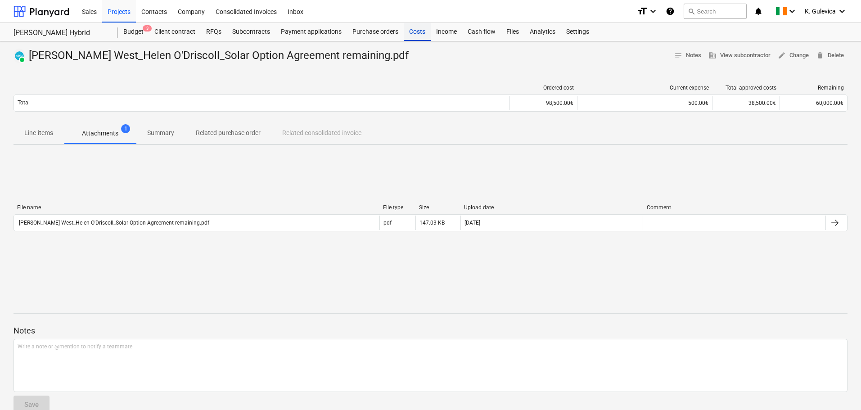
click at [413, 29] on div "Costs" at bounding box center [417, 32] width 27 height 18
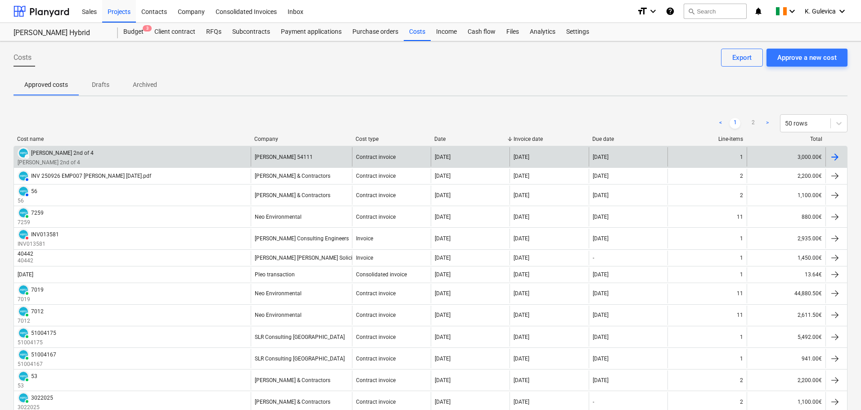
click at [288, 152] on div "[PERSON_NAME] 54111" at bounding box center [301, 156] width 101 height 19
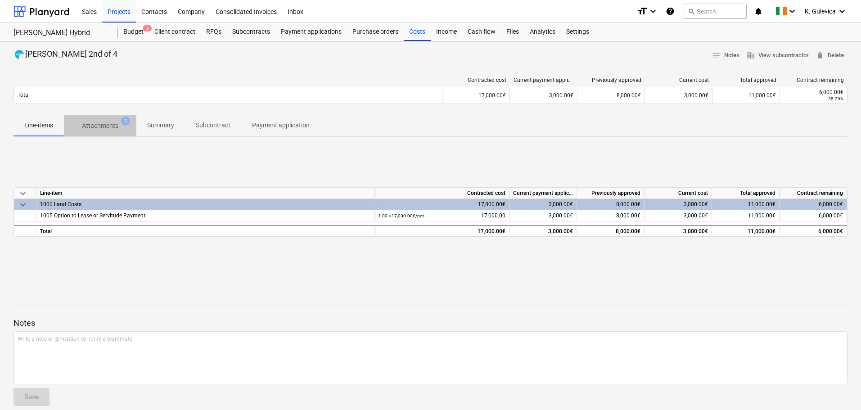
click at [114, 127] on p "Attachments" at bounding box center [100, 125] width 36 height 9
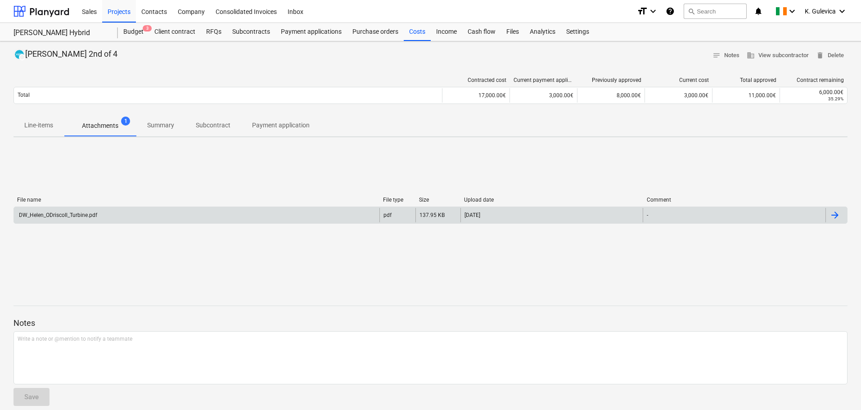
click at [151, 217] on div "DW_Helen_ODriscoll_Turbine.pdf" at bounding box center [197, 215] width 366 height 14
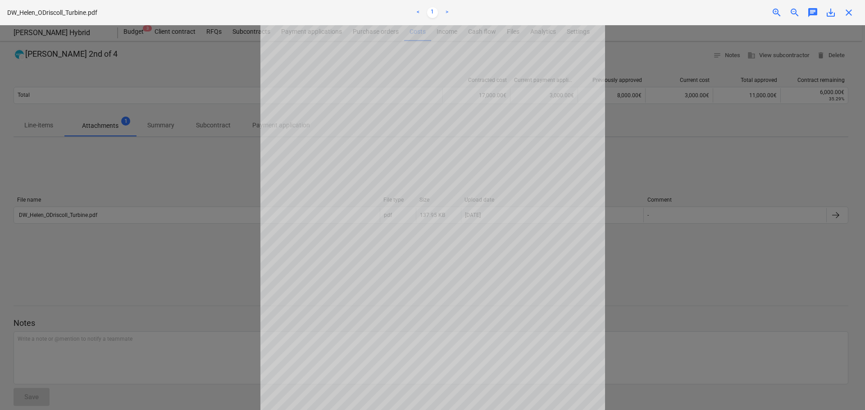
click at [846, 13] on span "close" at bounding box center [848, 12] width 11 height 11
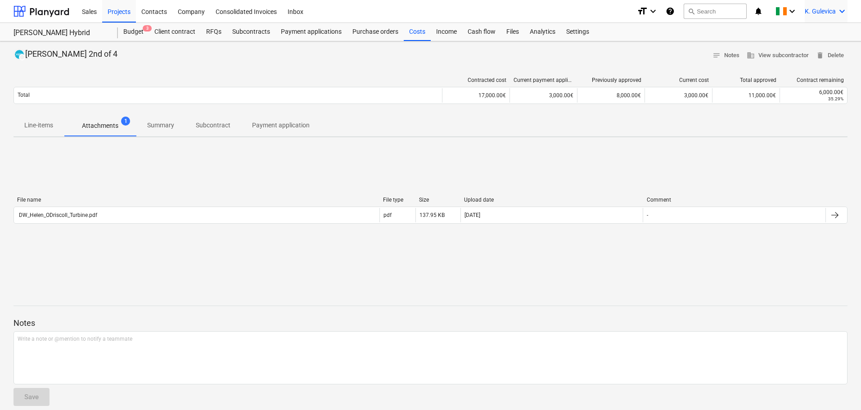
click at [829, 10] on span "K. Gulevica" at bounding box center [820, 11] width 31 height 7
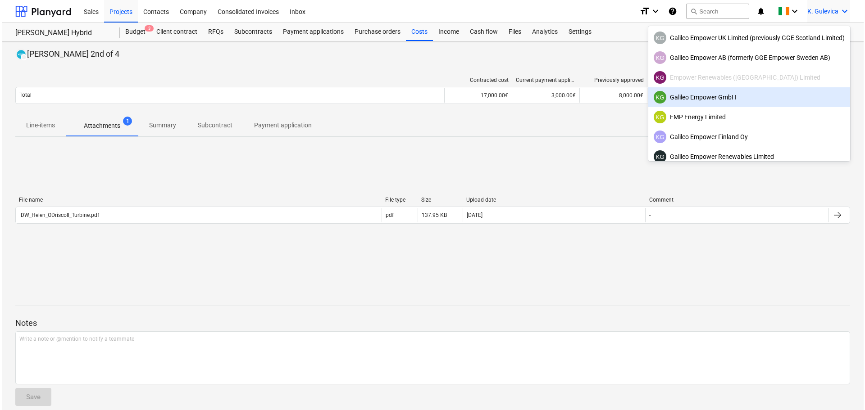
scroll to position [57, 0]
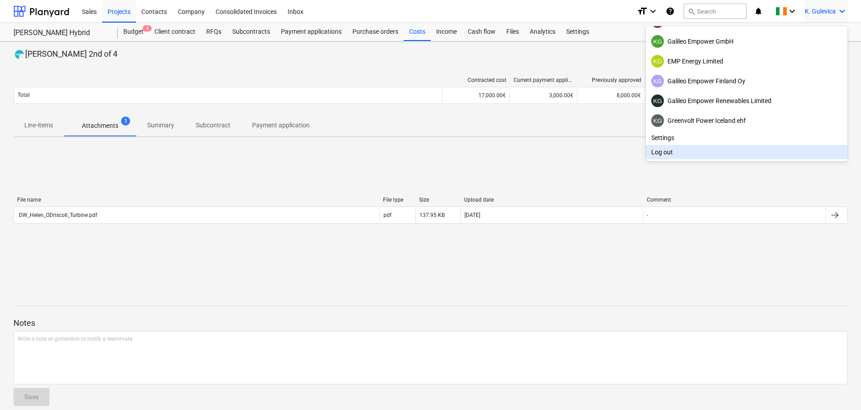
click at [682, 150] on div "Log out" at bounding box center [747, 152] width 202 height 14
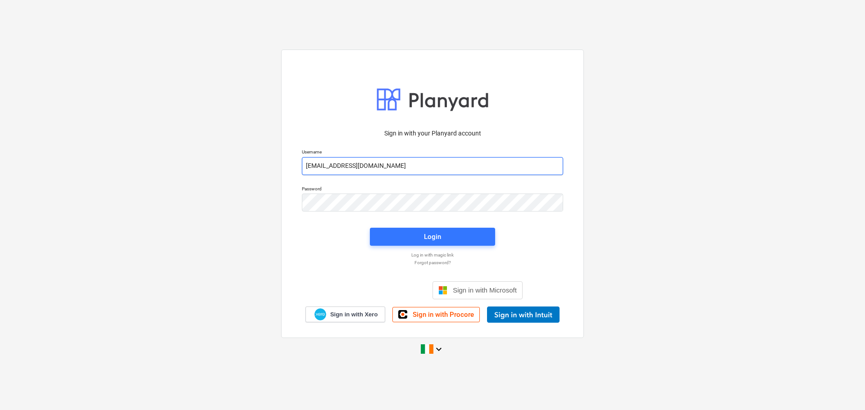
click at [409, 163] on input "[EMAIL_ADDRESS][DOMAIN_NAME]" at bounding box center [432, 166] width 261 height 18
type input "[EMAIL_ADDRESS][DOMAIN_NAME]"
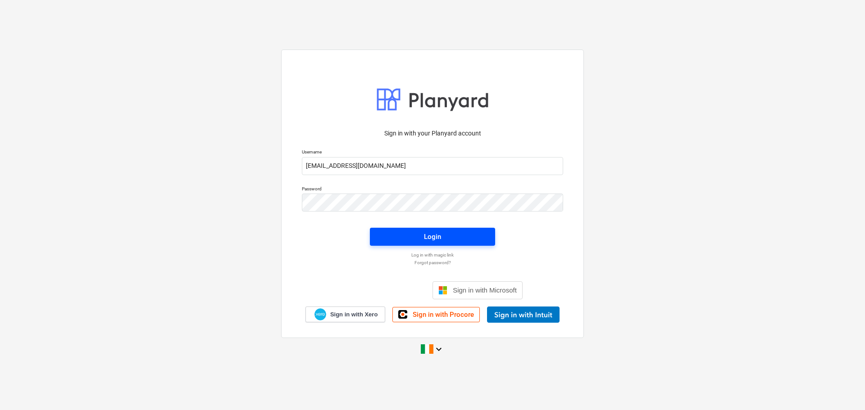
click at [438, 238] on div "Login" at bounding box center [432, 237] width 17 height 12
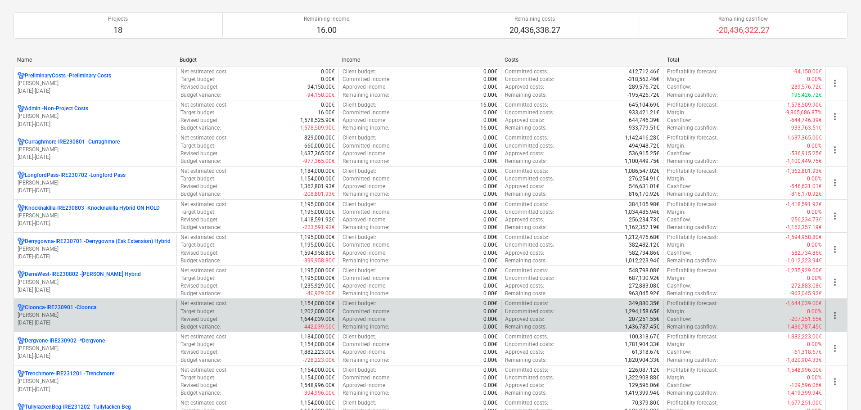
scroll to position [90, 0]
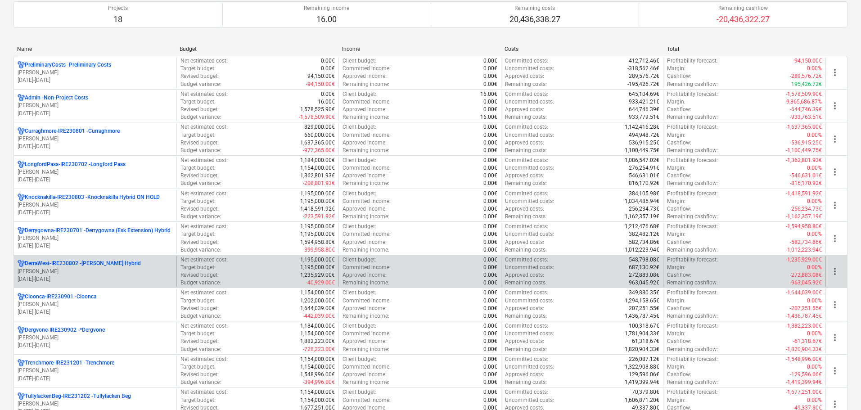
click at [75, 270] on p "[PERSON_NAME]" at bounding box center [95, 272] width 155 height 8
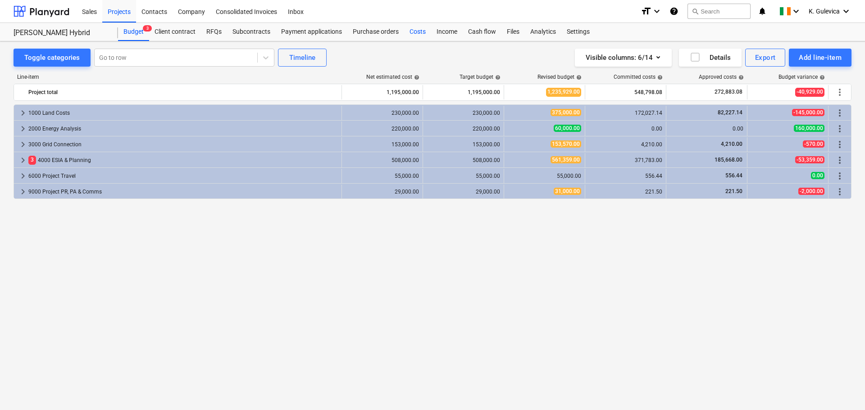
click at [414, 31] on div "Costs" at bounding box center [417, 32] width 27 height 18
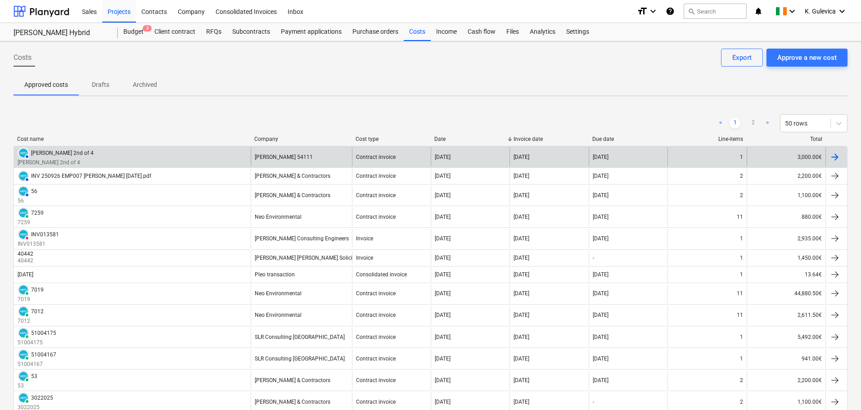
click at [329, 158] on div "[PERSON_NAME] 54111" at bounding box center [301, 156] width 101 height 19
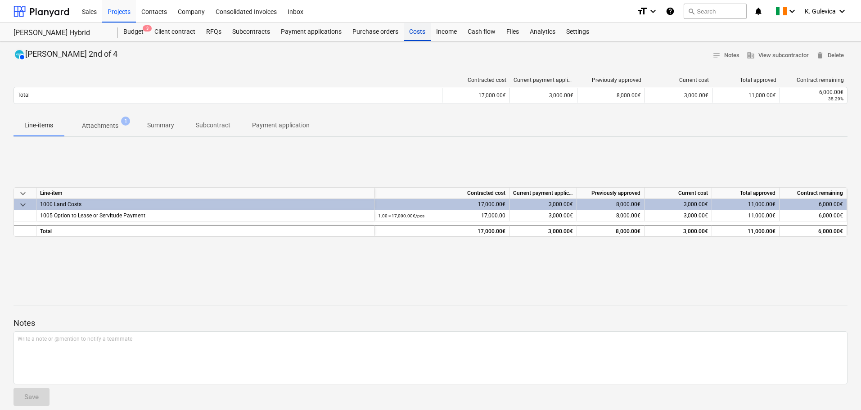
click at [417, 33] on div "Costs" at bounding box center [417, 32] width 27 height 18
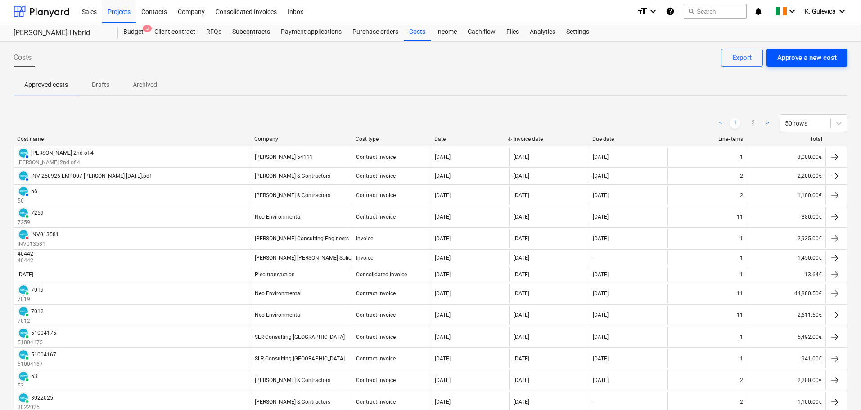
click at [808, 54] on div "Approve a new cost" at bounding box center [807, 58] width 59 height 12
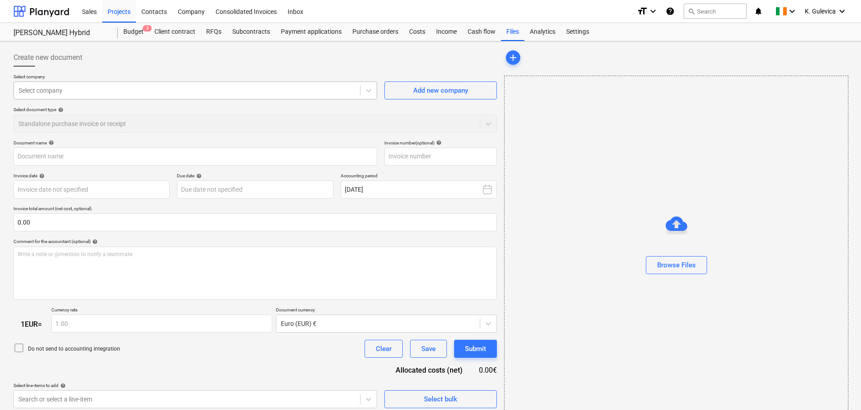
click at [206, 89] on div at bounding box center [186, 90] width 337 height 9
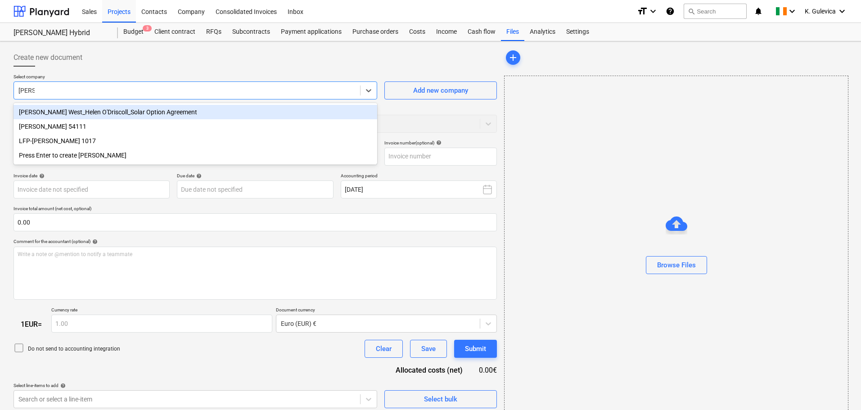
type input "[PERSON_NAME]"
click at [143, 56] on div "Create new document" at bounding box center [256, 58] width 484 height 18
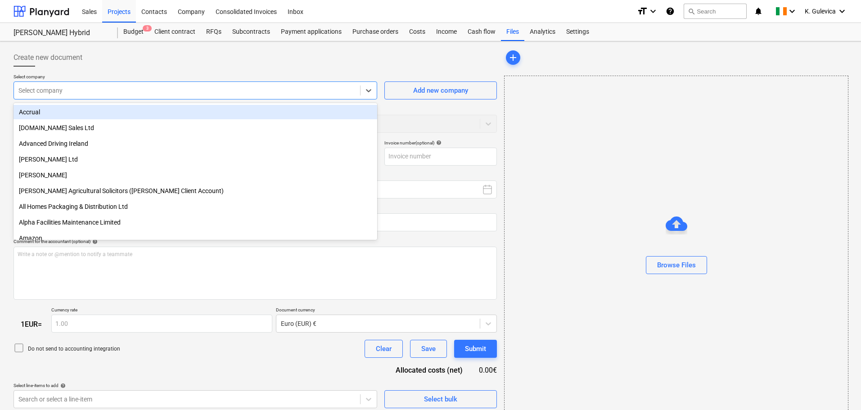
click at [125, 97] on div "Select company" at bounding box center [187, 90] width 346 height 13
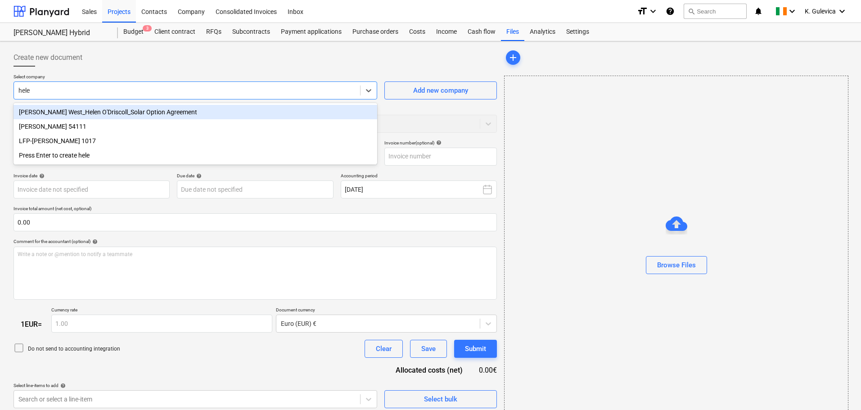
type input "[PERSON_NAME]"
click at [115, 110] on div "[PERSON_NAME] West_Helen O'Driscoll_Solar Option Agreement" at bounding box center [196, 112] width 364 height 14
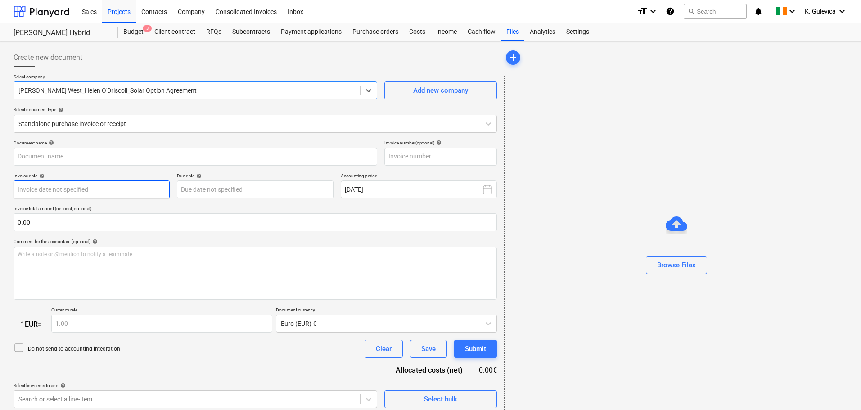
click at [76, 187] on body "Sales Projects Contacts Company Consolidated Invoices Inbox format_size keyboar…" at bounding box center [430, 205] width 861 height 410
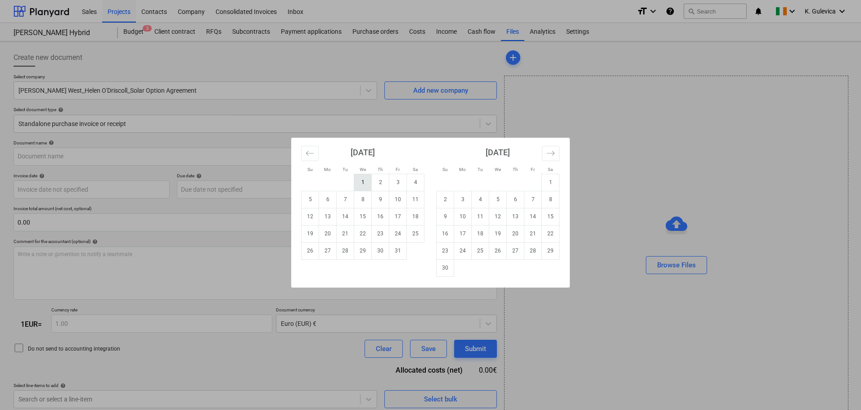
click at [357, 181] on td "1" at bounding box center [363, 182] width 18 height 17
type input "[DATE]"
drag, startPoint x: 265, startPoint y: 192, endPoint x: 308, endPoint y: 199, distance: 43.8
click at [265, 192] on body "Sales Projects Contacts Company Consolidated Invoices Inbox format_size keyboar…" at bounding box center [430, 205] width 861 height 410
click at [360, 218] on td "15" at bounding box center [363, 216] width 18 height 17
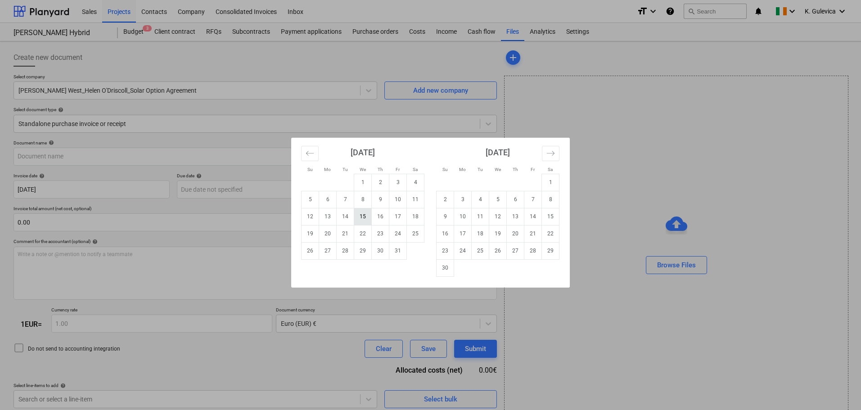
type input "[DATE]"
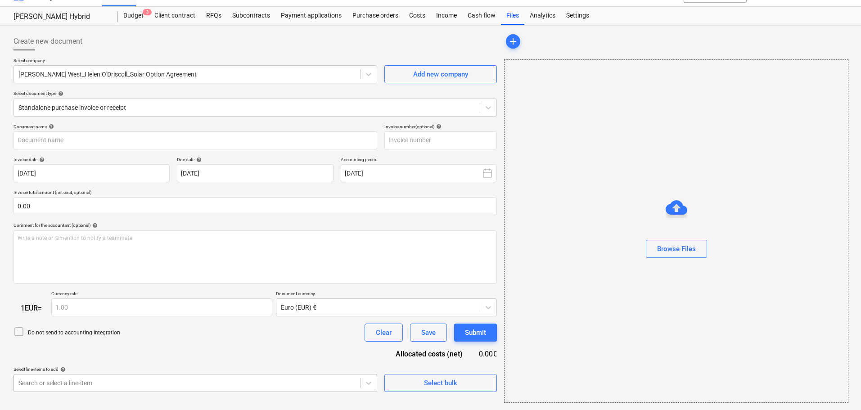
scroll to position [139, 0]
click at [230, 382] on body "Sales Projects Contacts Company Consolidated Invoices Inbox format_size keyboar…" at bounding box center [430, 189] width 861 height 410
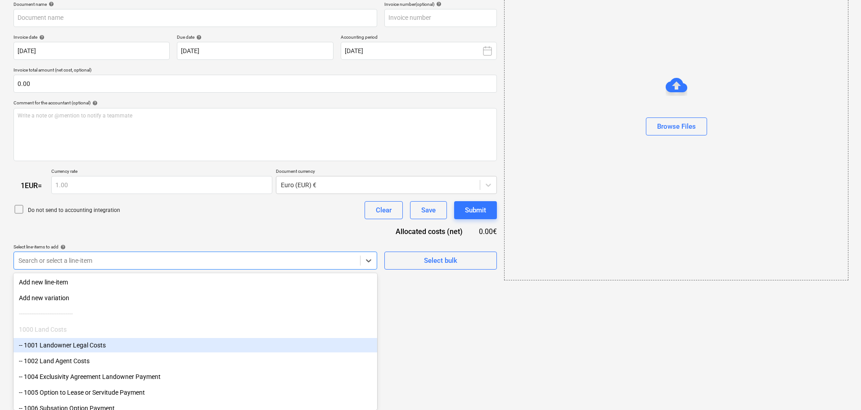
click at [109, 344] on div "-- 1001 Landowner Legal Costs" at bounding box center [196, 345] width 364 height 14
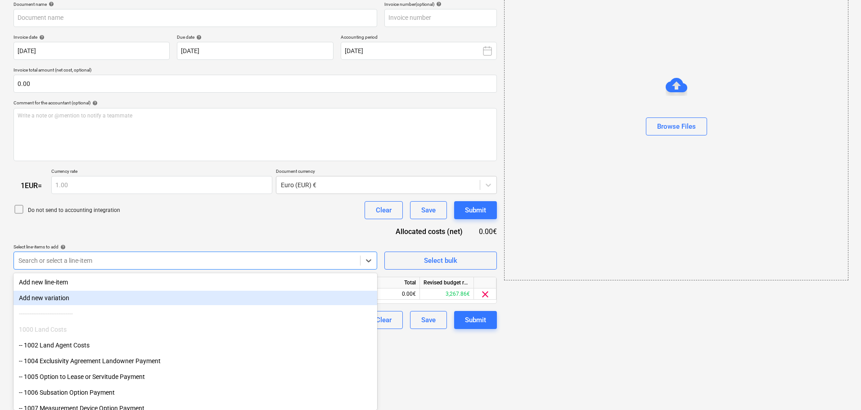
drag, startPoint x: 199, startPoint y: 208, endPoint x: 215, endPoint y: 238, distance: 33.8
click at [199, 209] on div "Document name help Invoice number (optional) help Invoice date help [DATE] 01.1…" at bounding box center [256, 165] width 484 height 328
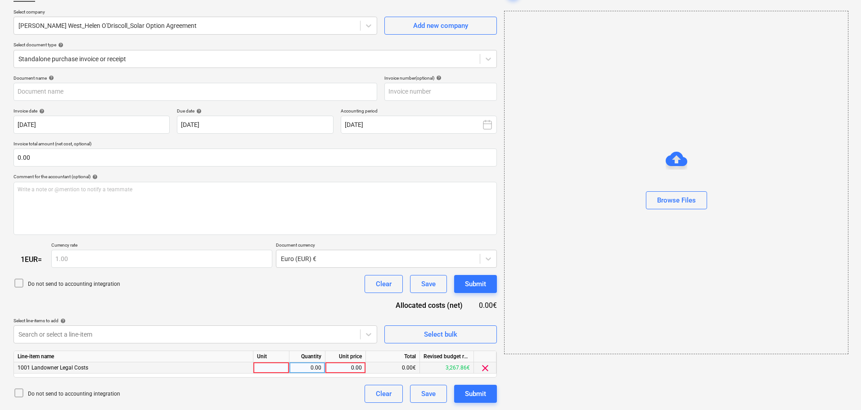
click at [354, 363] on div "0.00" at bounding box center [345, 368] width 33 height 11
type input "5"
click at [474, 396] on div "Submit" at bounding box center [475, 394] width 21 height 12
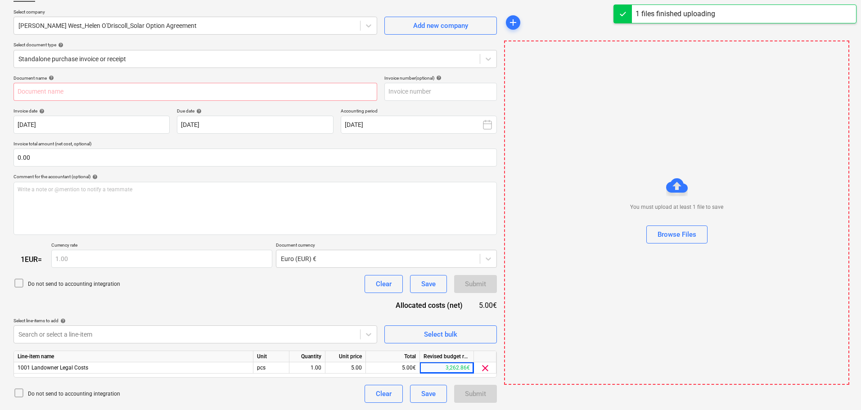
type input "DW_Helen_ODriscoll_Turbine.pdf"
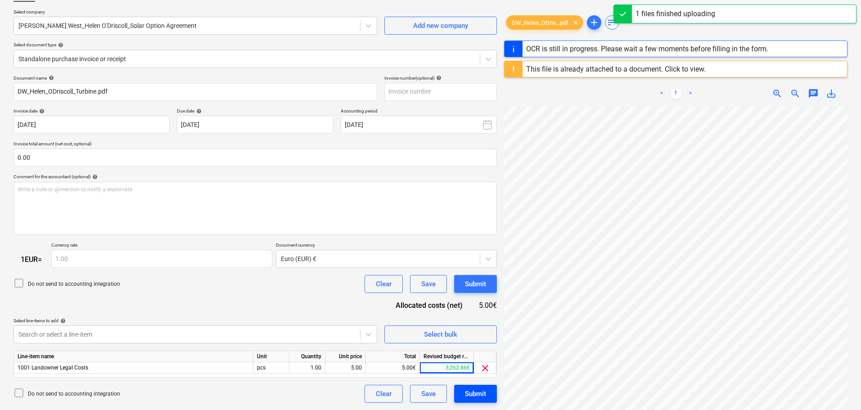
click at [484, 391] on div "Submit" at bounding box center [475, 394] width 21 height 12
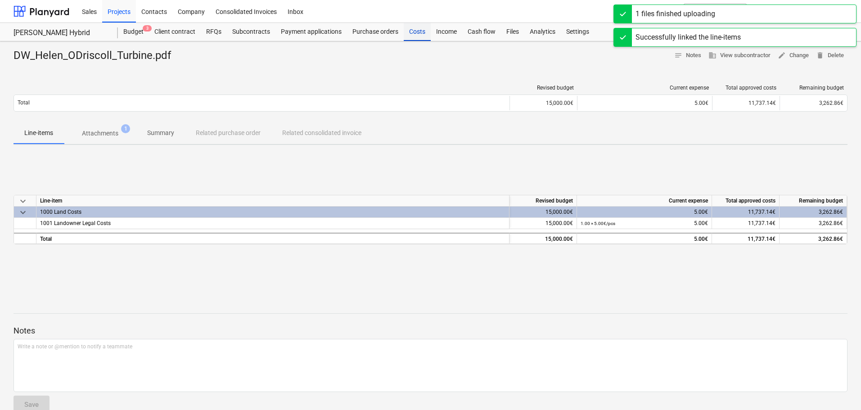
click at [415, 31] on div "Costs" at bounding box center [417, 32] width 27 height 18
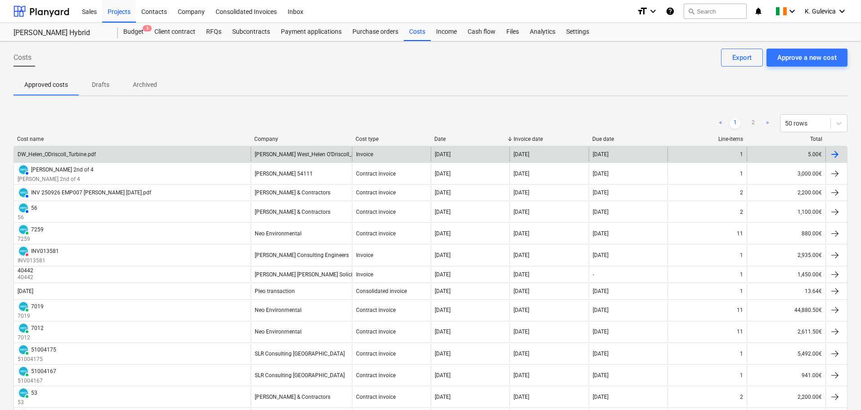
click at [177, 156] on div "DW_Helen_ODriscoll_Turbine.pdf" at bounding box center [132, 154] width 237 height 14
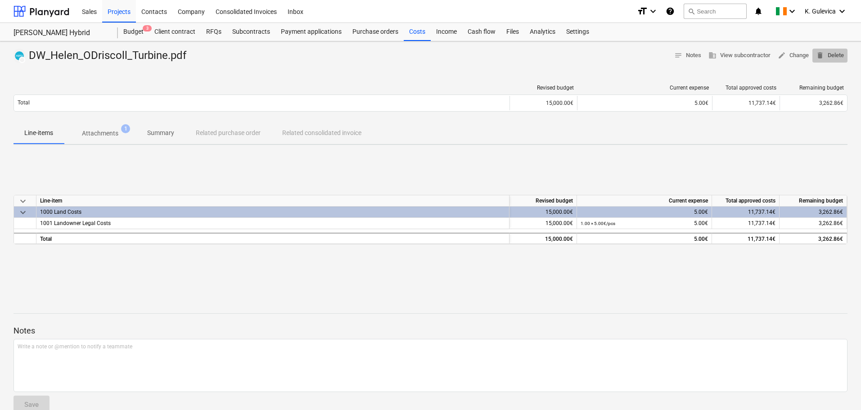
click at [834, 54] on span "delete Delete" at bounding box center [830, 55] width 28 height 10
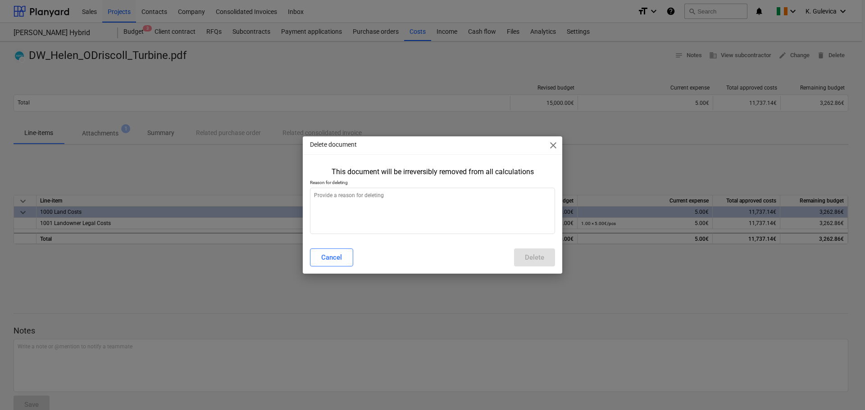
type textarea "x"
click at [443, 224] on textarea at bounding box center [432, 211] width 245 height 46
type textarea "t"
type textarea "x"
type textarea "te"
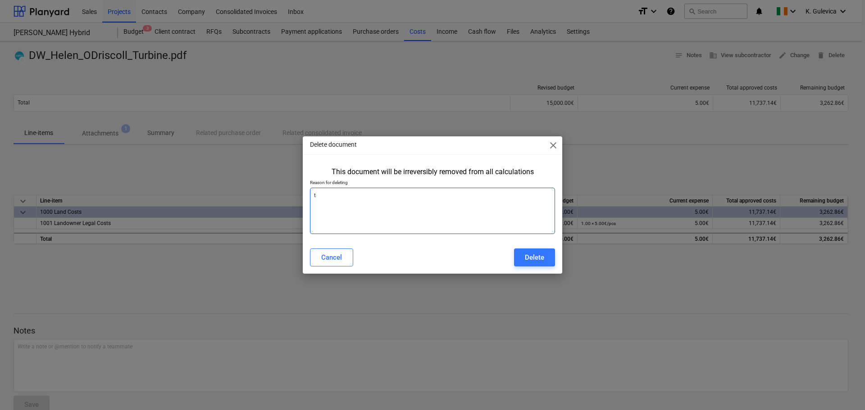
type textarea "x"
type textarea "tes"
type textarea "x"
type textarea "test"
type textarea "x"
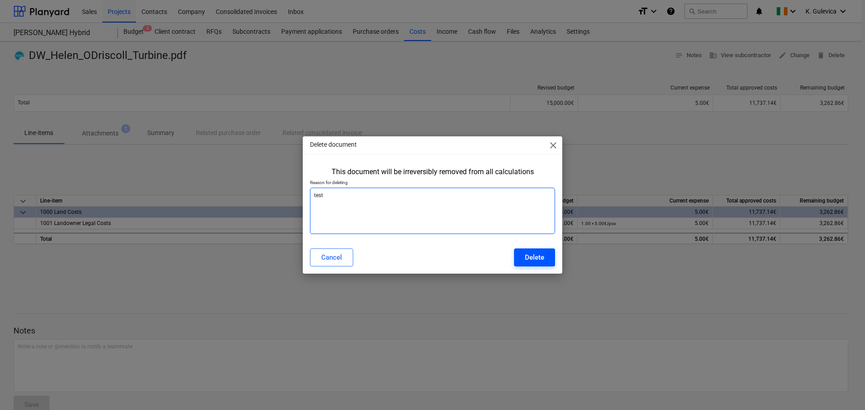
type textarea "test"
click at [535, 261] on div "Delete" at bounding box center [534, 258] width 19 height 12
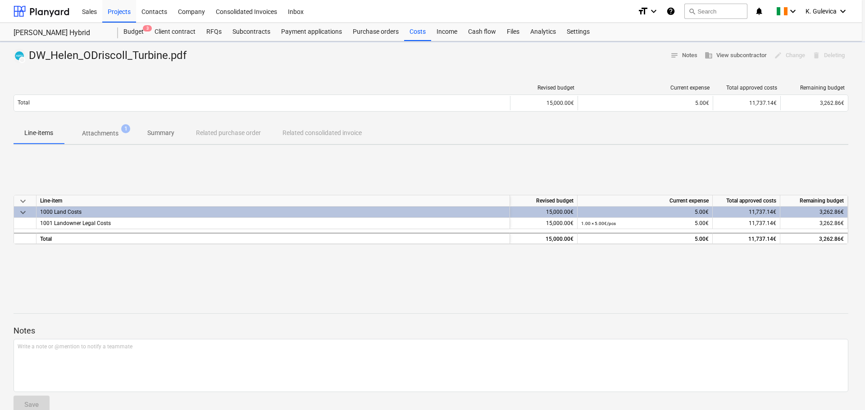
type textarea "x"
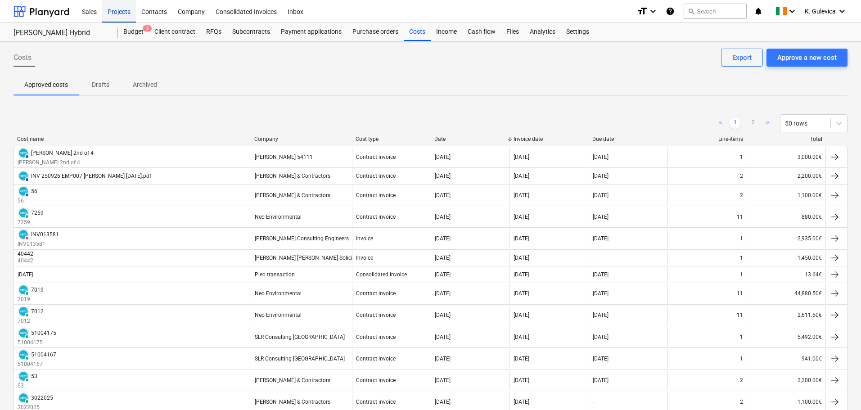
click at [118, 11] on div "Projects" at bounding box center [119, 11] width 34 height 23
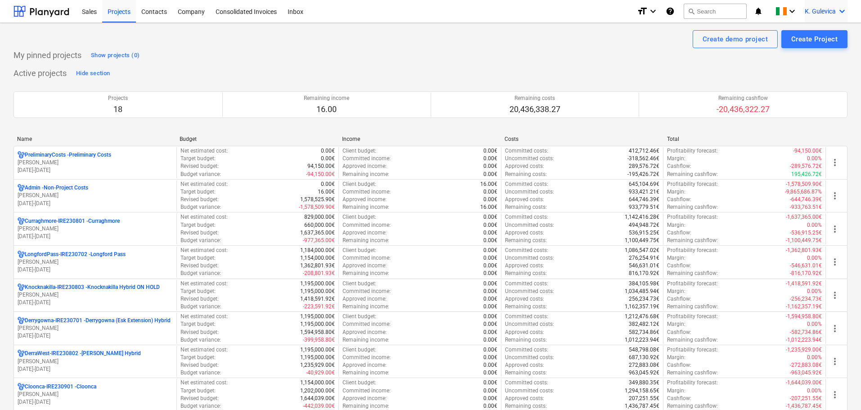
click at [819, 11] on span "K. Gulevica" at bounding box center [820, 11] width 31 height 7
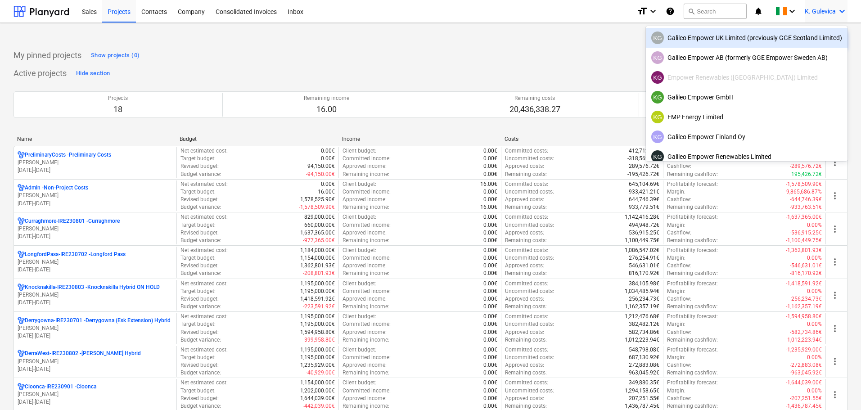
click at [744, 36] on div "KG Galileo Empower UK Limited (previously GGE Scotland Limited)" at bounding box center [747, 38] width 191 height 13
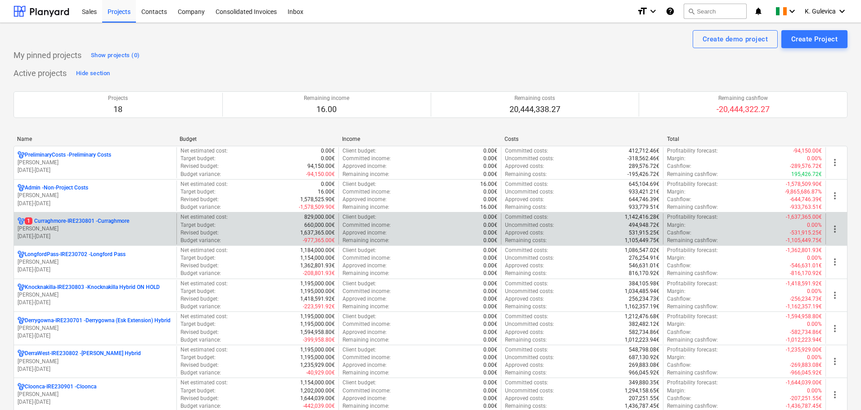
click at [71, 227] on p "[PERSON_NAME]" at bounding box center [95, 229] width 155 height 8
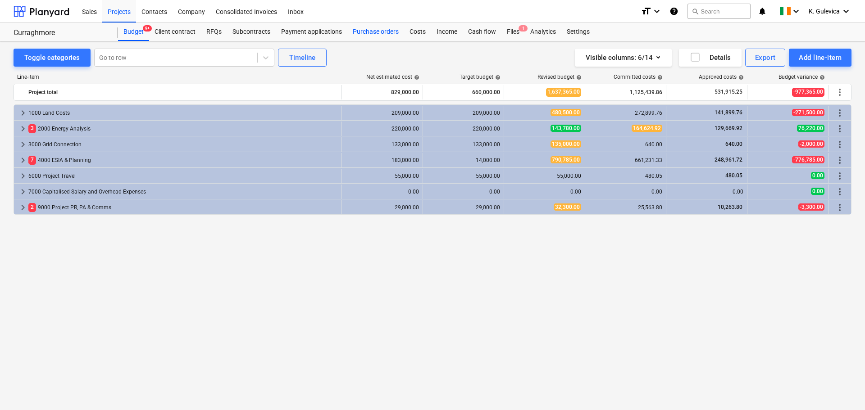
click at [358, 31] on div "Purchase orders" at bounding box center [375, 32] width 57 height 18
